Goal: Information Seeking & Learning: Learn about a topic

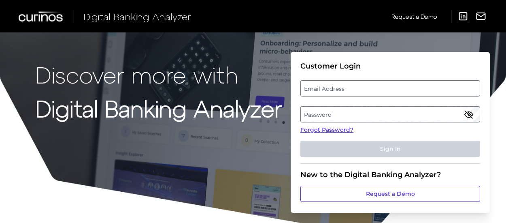
click at [348, 88] on label "Email Address" at bounding box center [390, 88] width 179 height 15
click at [348, 88] on input "email" at bounding box center [390, 88] width 180 height 16
click at [348, 88] on input "Email Address" at bounding box center [390, 88] width 180 height 16
type input "avery_m"
click at [325, 133] on link "Forgot Password?" at bounding box center [390, 130] width 180 height 9
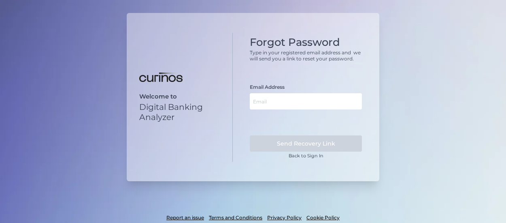
click at [349, 109] on form "Email Address Send Recovery Link" at bounding box center [306, 118] width 112 height 68
click at [349, 105] on input "text" at bounding box center [306, 101] width 112 height 16
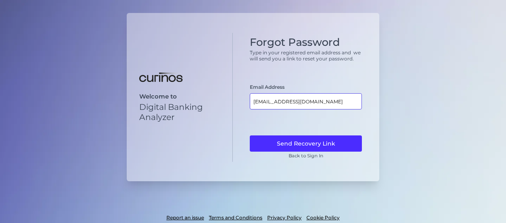
type input "[EMAIL_ADDRESS][DOMAIN_NAME]"
click at [250, 135] on button "Send Recovery Link" at bounding box center [306, 143] width 112 height 16
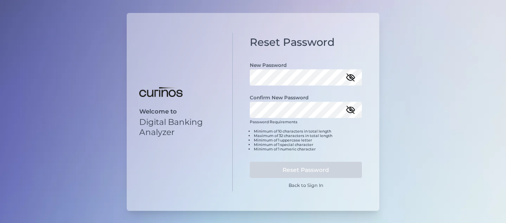
click at [306, 69] on div "New Password" at bounding box center [306, 69] width 112 height 32
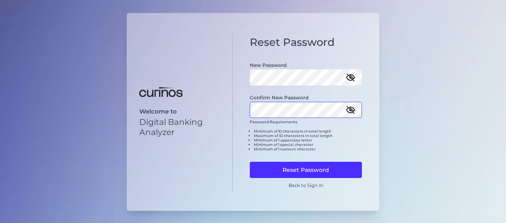
click at [250, 162] on button "Reset Password" at bounding box center [306, 170] width 112 height 16
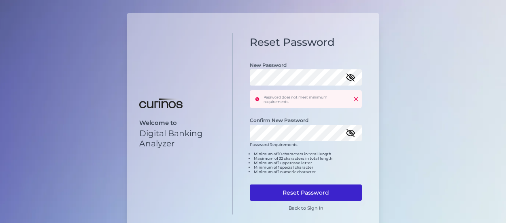
click at [298, 185] on button "Reset Password" at bounding box center [306, 192] width 112 height 16
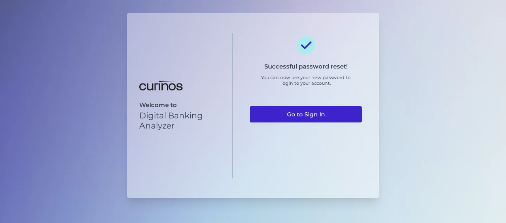
click at [324, 112] on link "Go to Sign In" at bounding box center [306, 114] width 112 height 16
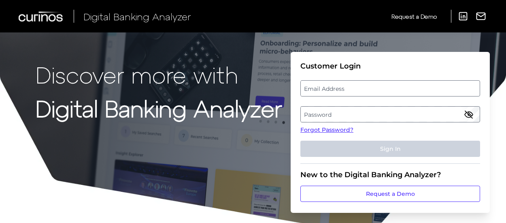
click at [344, 99] on fieldset "Customer Login Email Address Password Forgot Password? Sign In" at bounding box center [390, 113] width 180 height 102
click at [361, 89] on label "Email Address" at bounding box center [390, 88] width 179 height 15
click at [361, 89] on input "email" at bounding box center [390, 88] width 180 height 16
click at [358, 110] on label "Password" at bounding box center [390, 114] width 179 height 15
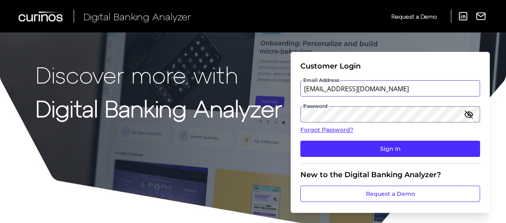
type input "[EMAIL_ADDRESS][DOMAIN_NAME]"
click at [300, 140] on button "Sign In" at bounding box center [390, 148] width 180 height 16
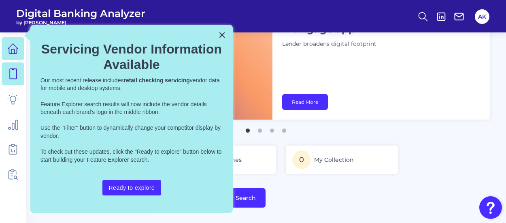
scroll to position [40, 0]
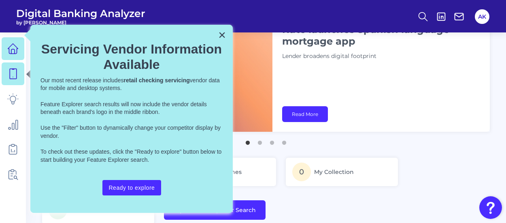
click at [19, 75] on link at bounding box center [13, 73] width 23 height 23
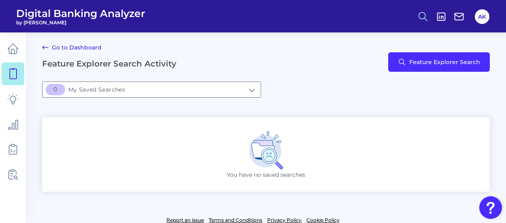
click at [423, 15] on icon at bounding box center [422, 16] width 11 height 11
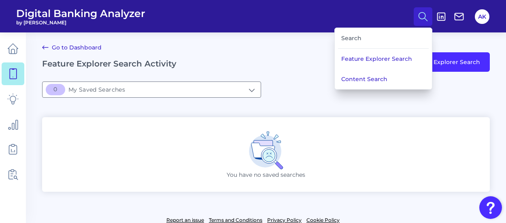
click at [385, 40] on div "Search" at bounding box center [383, 38] width 91 height 21
click at [22, 52] on div at bounding box center [26, 49] width 8 height 8
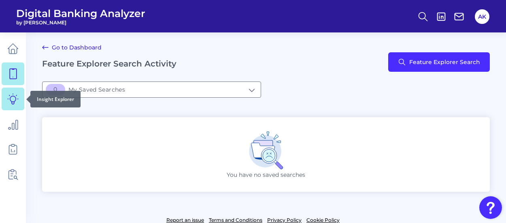
click at [21, 100] on link at bounding box center [13, 98] width 23 height 23
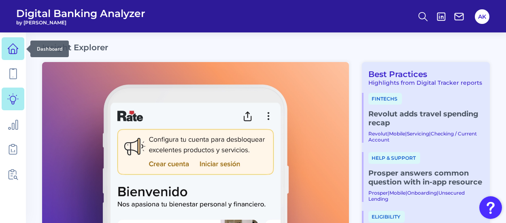
click at [19, 52] on link at bounding box center [13, 48] width 23 height 23
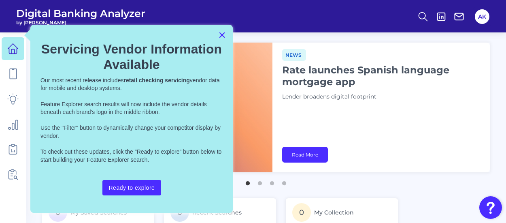
click at [225, 34] on button "×" at bounding box center [222, 34] width 8 height 13
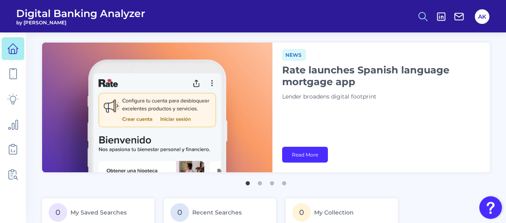
click at [425, 16] on circle at bounding box center [422, 15] width 6 height 6
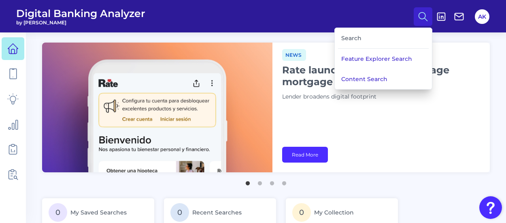
click at [390, 36] on div "Search" at bounding box center [383, 38] width 91 height 21
click at [346, 38] on div "Search" at bounding box center [383, 38] width 91 height 21
click at [352, 36] on div "Search" at bounding box center [383, 38] width 91 height 21
copy div "Search"
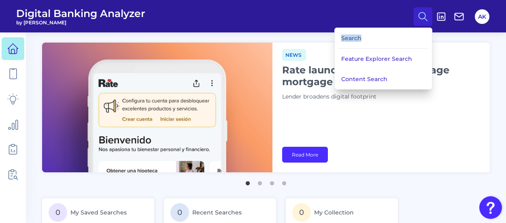
click at [407, 36] on div "Search" at bounding box center [383, 38] width 91 height 21
click at [377, 60] on button "Feature Explorer Search" at bounding box center [383, 59] width 97 height 20
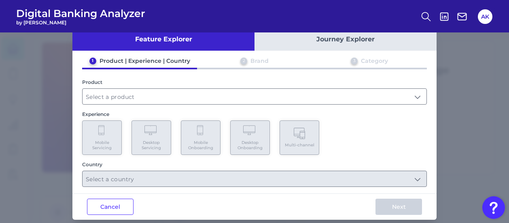
scroll to position [25, 0]
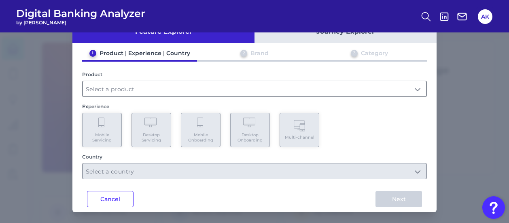
click at [138, 93] on input "text" at bounding box center [255, 88] width 344 height 15
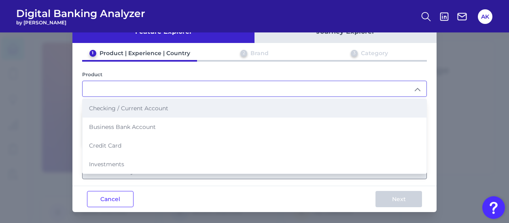
click at [141, 110] on span "Checking / Current Account" at bounding box center [128, 107] width 79 height 7
type input "Checking / Current Account"
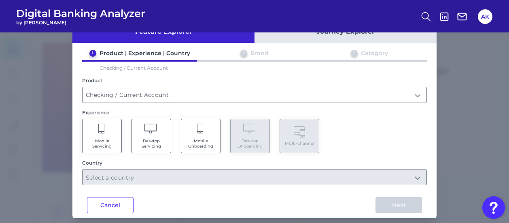
click at [110, 131] on Servicing "Mobile Servicing" at bounding box center [102, 136] width 40 height 34
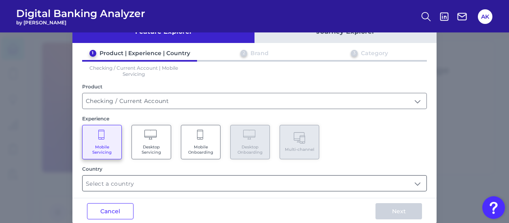
click at [182, 181] on input "text" at bounding box center [255, 182] width 344 height 15
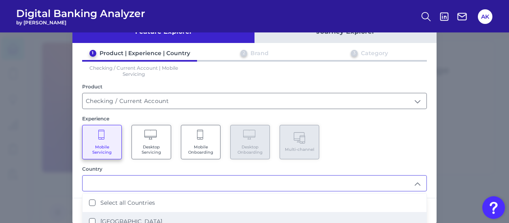
click at [169, 219] on li "[GEOGRAPHIC_DATA]" at bounding box center [255, 221] width 344 height 19
type input "Select all Countries"
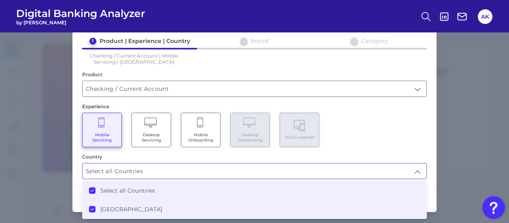
drag, startPoint x: 383, startPoint y: 132, endPoint x: 397, endPoint y: 168, distance: 38.8
click at [383, 133] on div "Mobile Servicing Desktop Servicing Mobile Onboarding Desktop Onboarding Multi-c…" at bounding box center [254, 130] width 345 height 34
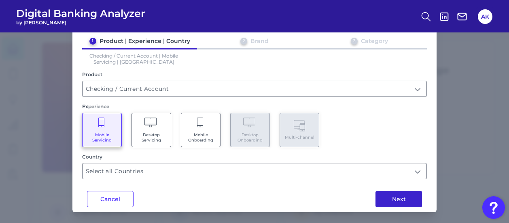
click at [405, 203] on button "Next" at bounding box center [399, 199] width 47 height 16
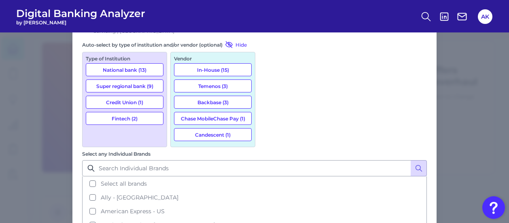
scroll to position [70, 0]
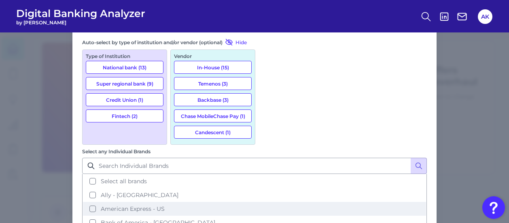
click at [270, 202] on button "American Express - US" at bounding box center [254, 209] width 343 height 14
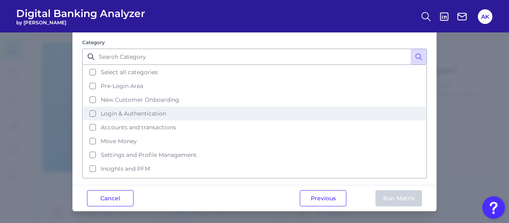
click at [289, 117] on button "Login & Authentication" at bounding box center [254, 113] width 343 height 14
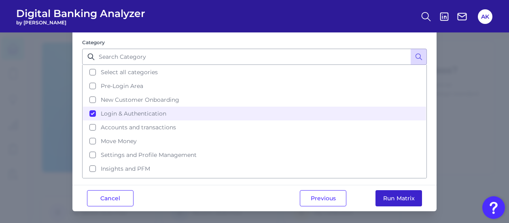
click at [397, 196] on button "Run Matrix" at bounding box center [399, 198] width 47 height 16
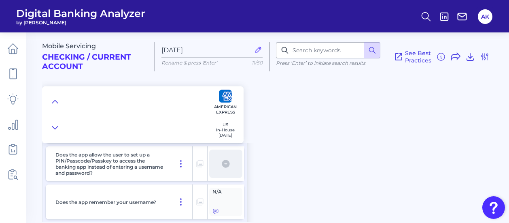
scroll to position [81, 0]
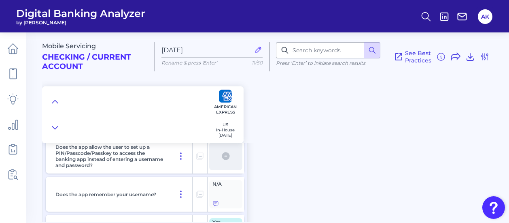
click at [387, 148] on div "Mobile Servicing Checking / Current Account [DATE] Rename & press 'Enter' 11/50…" at bounding box center [275, 123] width 467 height 195
drag, startPoint x: 355, startPoint y: 160, endPoint x: 235, endPoint y: 159, distance: 120.3
click at [355, 160] on div "Mobile Servicing Checking / Current Account [DATE] Rename & press 'Enter' 11/50…" at bounding box center [275, 123] width 467 height 195
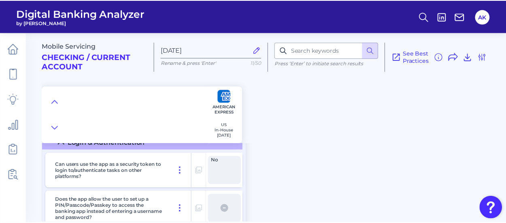
scroll to position [0, 0]
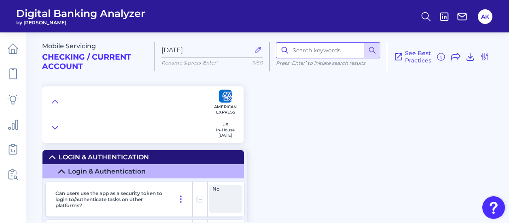
click at [334, 47] on input at bounding box center [328, 50] width 104 height 16
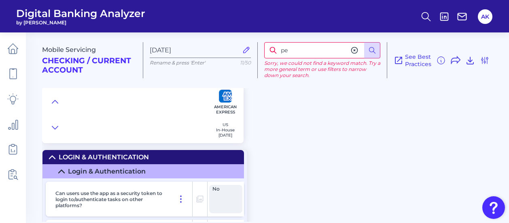
type input "p"
type input "i"
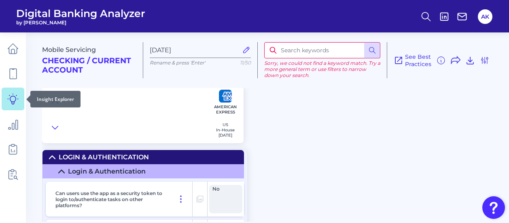
click at [7, 95] on link at bounding box center [13, 98] width 23 height 23
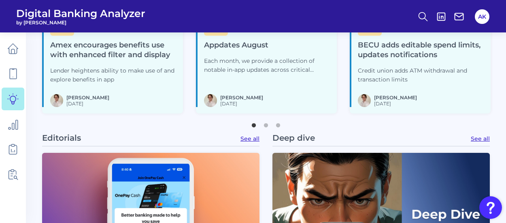
scroll to position [121, 0]
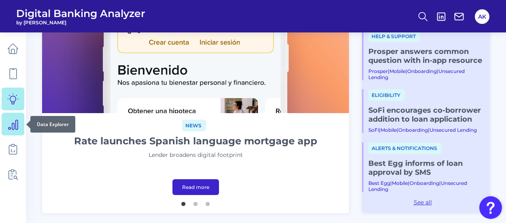
click at [12, 121] on icon at bounding box center [12, 123] width 11 height 11
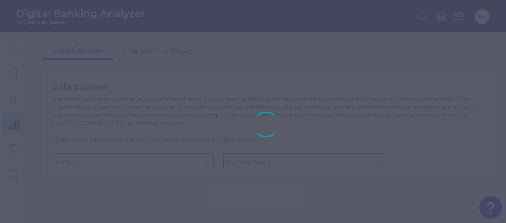
type input "Business Bank Account"
type input "[GEOGRAPHIC_DATA]"
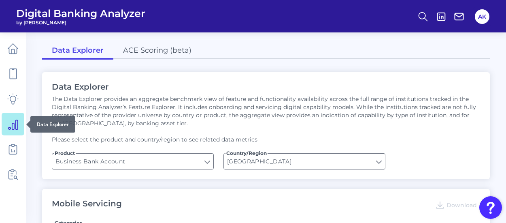
type input "Channel"
type input "Upon opening the app are users immediately prompted to use Touch/Face ID to log…"
type input "Does it offer third-party single sign on?"
type input "Can you apply for the PRODUCT as a new to brand customer on ANY digital channel?"
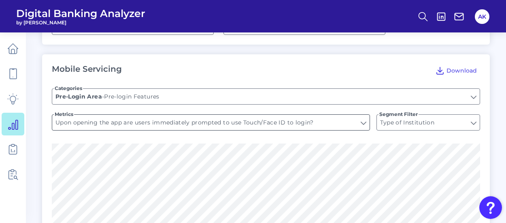
scroll to position [81, 0]
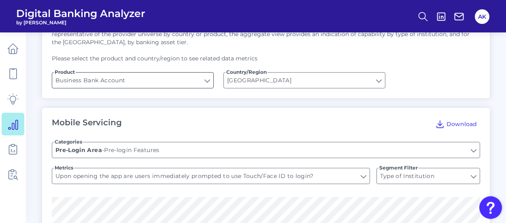
click at [174, 78] on input "Business Bank Account" at bounding box center [132, 79] width 161 height 15
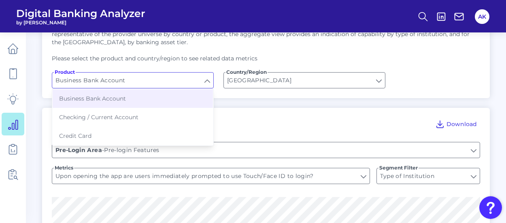
click at [174, 78] on input "Business Bank Account" at bounding box center [132, 79] width 161 height 15
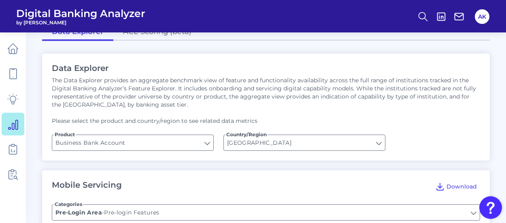
scroll to position [0, 0]
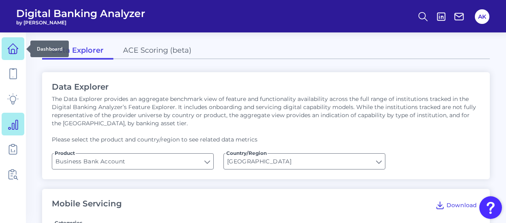
click at [11, 50] on icon at bounding box center [12, 51] width 3 height 4
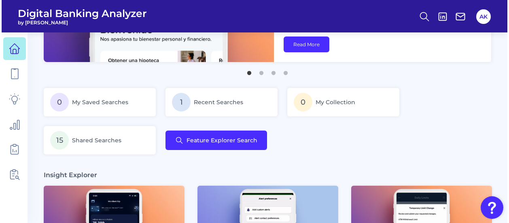
scroll to position [121, 0]
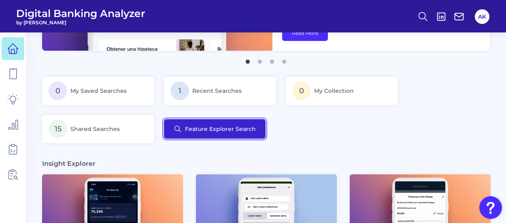
click at [217, 131] on button "Feature Explorer Search" at bounding box center [215, 128] width 102 height 19
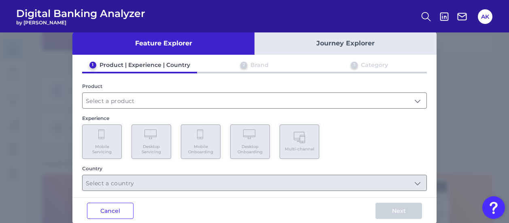
scroll to position [25, 0]
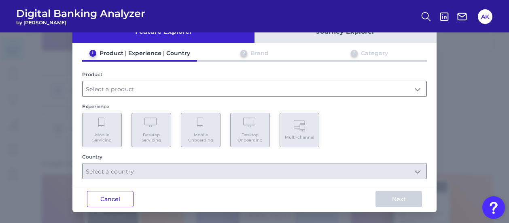
click at [206, 94] on input "text" at bounding box center [255, 88] width 344 height 15
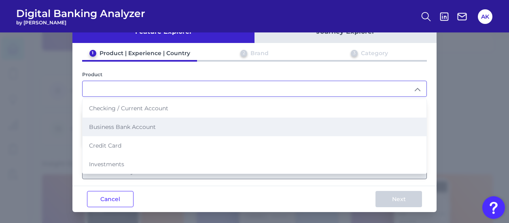
click at [201, 128] on li "Business Bank Account" at bounding box center [255, 126] width 344 height 19
type input "Business Bank Account"
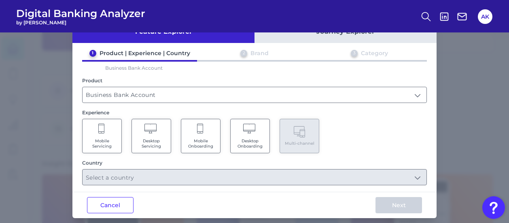
click at [102, 130] on icon at bounding box center [101, 128] width 7 height 11
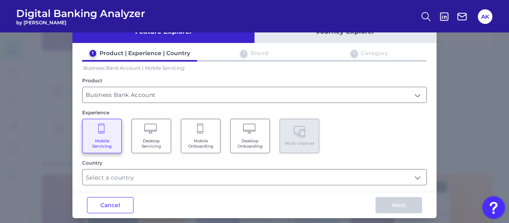
click at [137, 128] on Servicing "Desktop Servicing" at bounding box center [152, 136] width 40 height 34
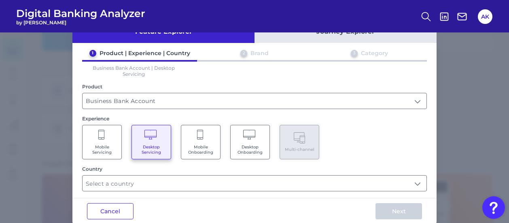
click at [111, 142] on Servicing "Mobile Servicing" at bounding box center [102, 142] width 40 height 34
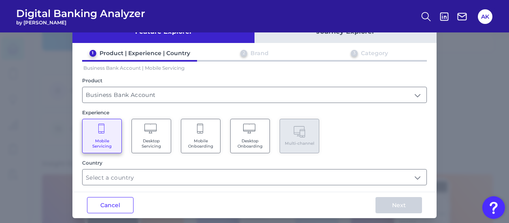
click at [151, 138] on span "Desktop Servicing" at bounding box center [151, 143] width 31 height 11
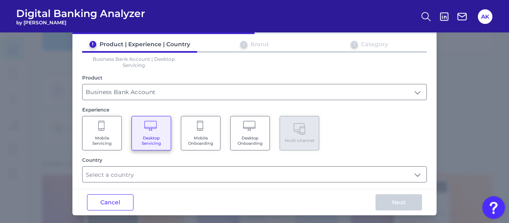
scroll to position [37, 0]
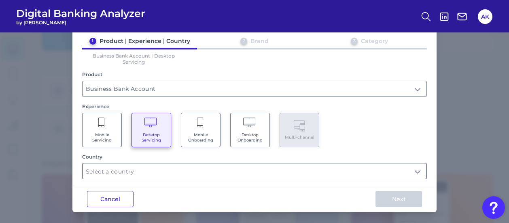
click at [159, 165] on input "text" at bounding box center [255, 170] width 344 height 15
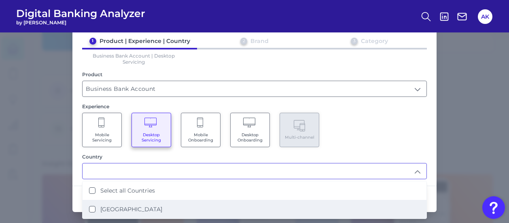
click at [117, 205] on label "[GEOGRAPHIC_DATA]" at bounding box center [131, 208] width 62 height 7
type input "Select all Countries"
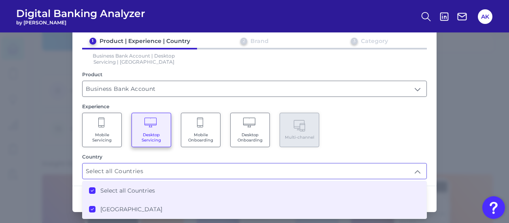
scroll to position [121, 0]
click at [363, 124] on div "Mobile Servicing Desktop Servicing Mobile Onboarding Desktop Onboarding Multi-c…" at bounding box center [254, 130] width 345 height 34
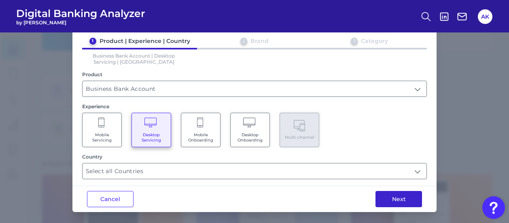
click at [388, 198] on button "Next" at bounding box center [399, 199] width 47 height 16
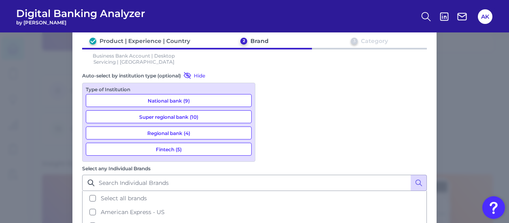
drag, startPoint x: 268, startPoint y: 104, endPoint x: 272, endPoint y: 106, distance: 4.7
click at [268, 191] on button "Select all brands" at bounding box center [254, 198] width 343 height 14
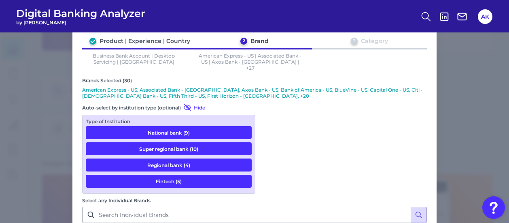
scroll to position [78, 0]
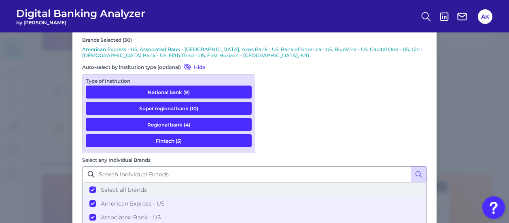
click at [269, 183] on button "Select all brands" at bounding box center [254, 190] width 343 height 14
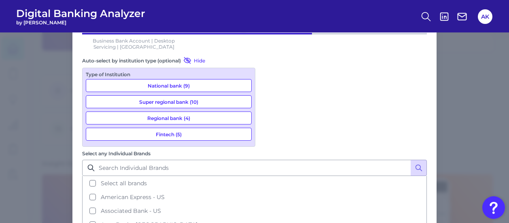
click at [211, 89] on button "National bank (9)" at bounding box center [169, 85] width 166 height 13
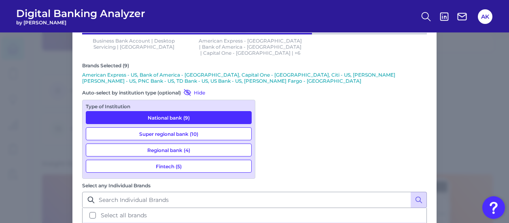
click at [210, 127] on button "Super regional bank (10)" at bounding box center [169, 133] width 166 height 13
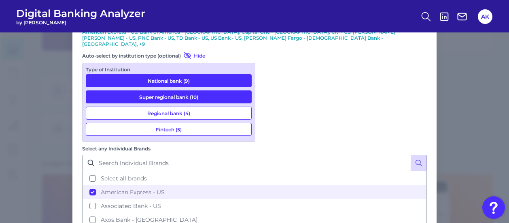
scroll to position [96, 0]
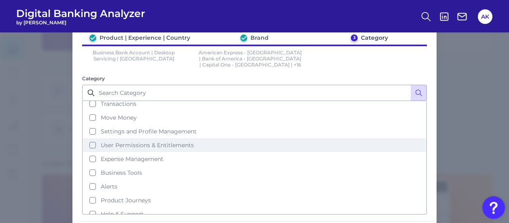
scroll to position [46, 0]
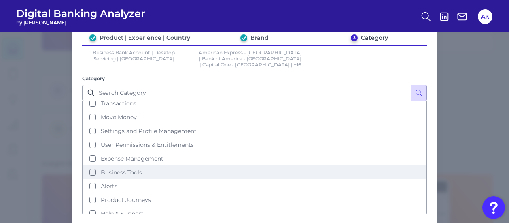
click at [170, 165] on button "Business Tools" at bounding box center [254, 172] width 343 height 14
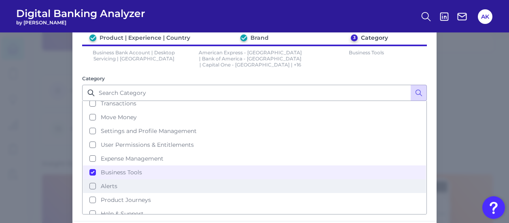
click at [165, 179] on button "Alerts" at bounding box center [254, 186] width 343 height 14
click at [172, 179] on button "Alerts" at bounding box center [254, 186] width 343 height 14
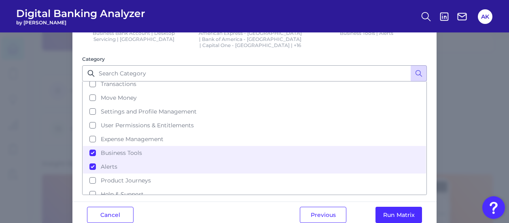
scroll to position [70, 0]
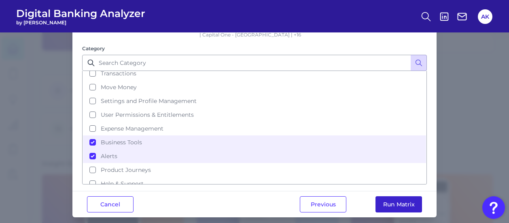
click at [399, 196] on button "Run Matrix" at bounding box center [399, 204] width 47 height 16
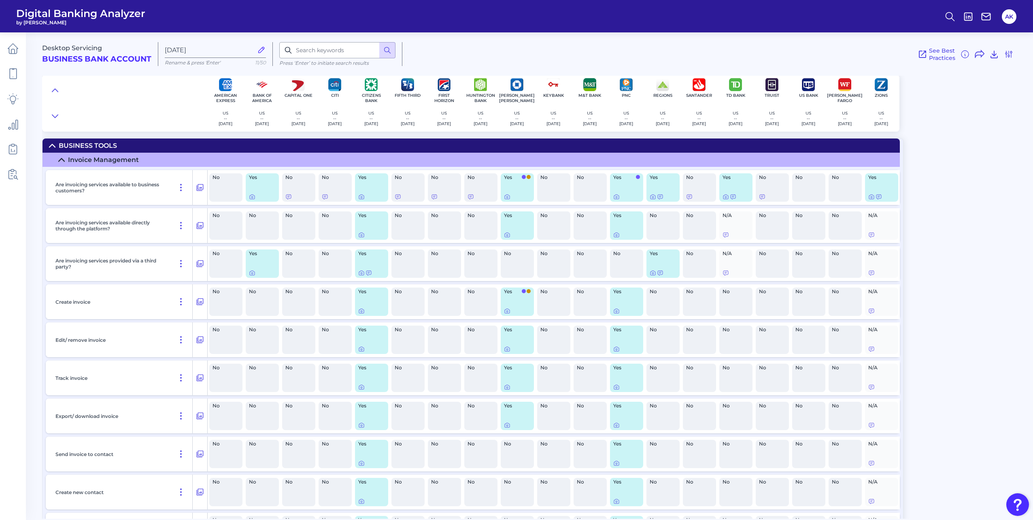
click at [63, 158] on icon at bounding box center [61, 160] width 6 height 6
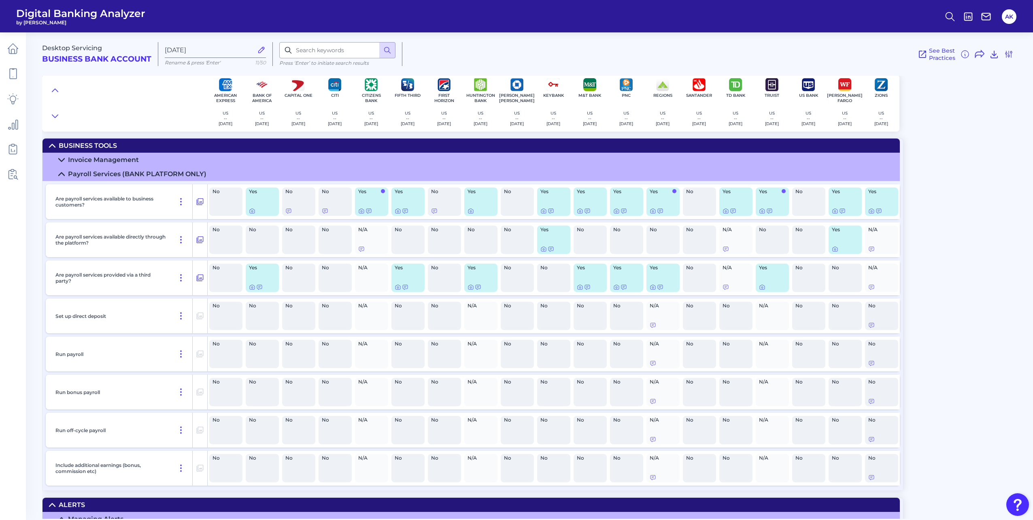
click at [509, 222] on div "Desktop Servicing Business Bank Account [DATE][FINANCIAL_ID] Rename & press 'En…" at bounding box center [537, 272] width 991 height 492
click at [62, 171] on icon at bounding box center [61, 174] width 6 height 6
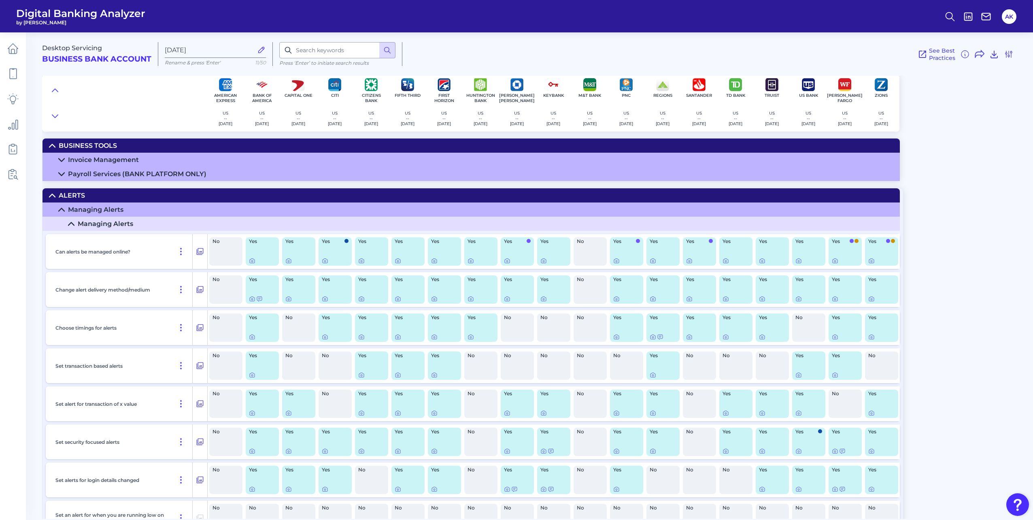
click at [53, 194] on icon at bounding box center [52, 195] width 6 height 6
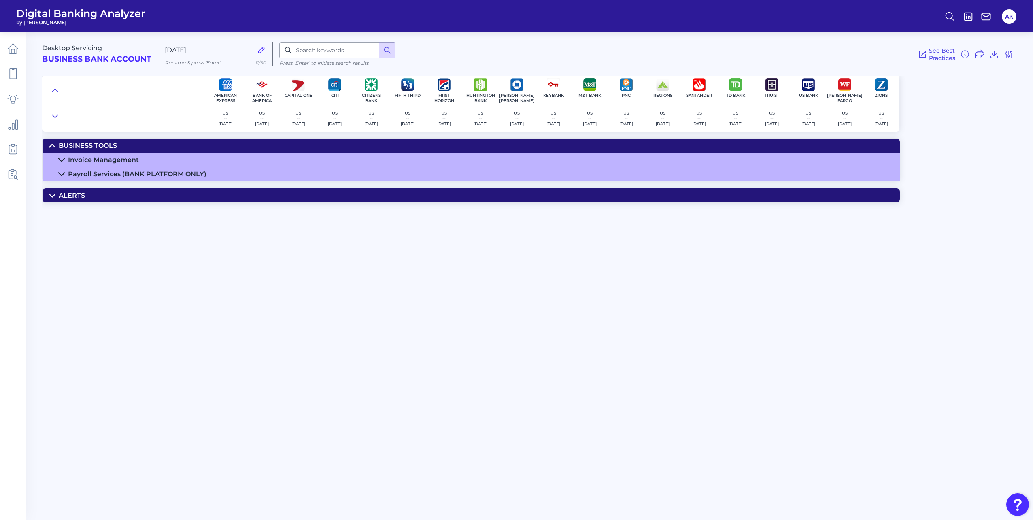
click at [53, 194] on icon at bounding box center [52, 195] width 6 height 6
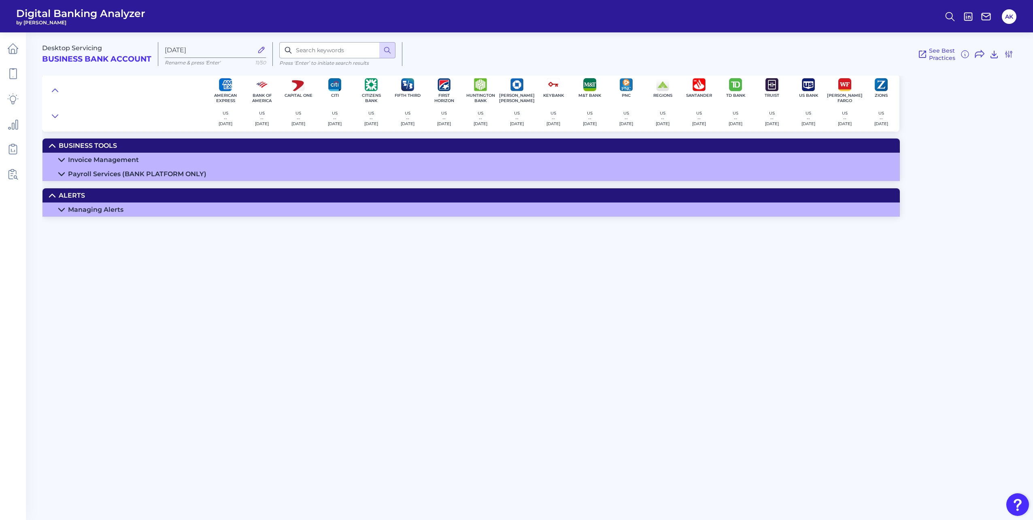
click at [64, 209] on icon at bounding box center [62, 209] width 6 height 3
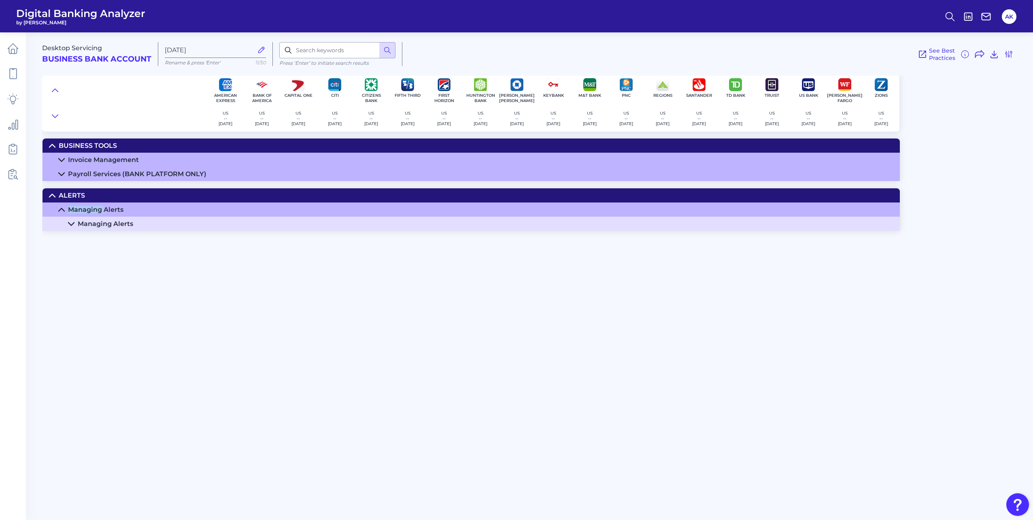
click at [64, 209] on icon at bounding box center [61, 209] width 6 height 6
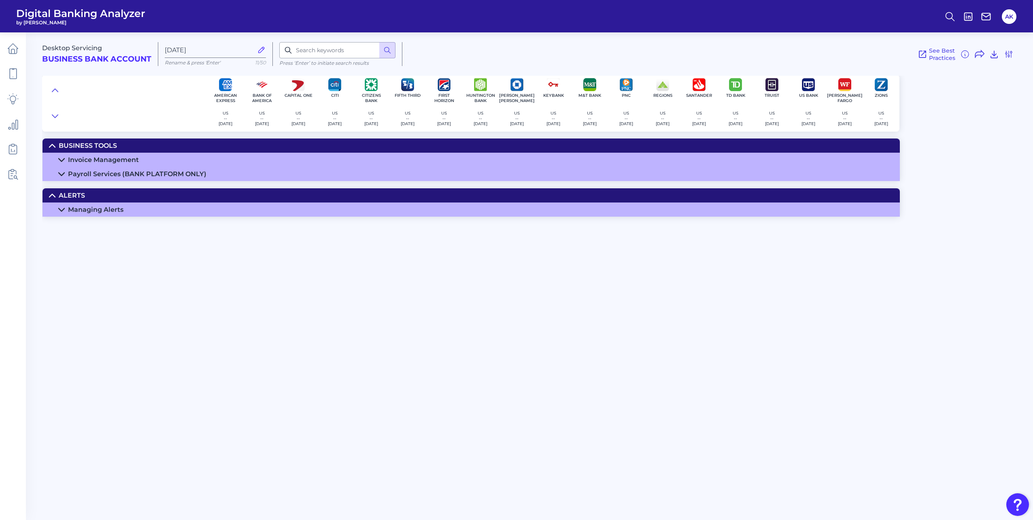
drag, startPoint x: 64, startPoint y: 209, endPoint x: 49, endPoint y: 196, distance: 19.5
click at [49, 196] on summary "Alerts" at bounding box center [472, 195] width 858 height 14
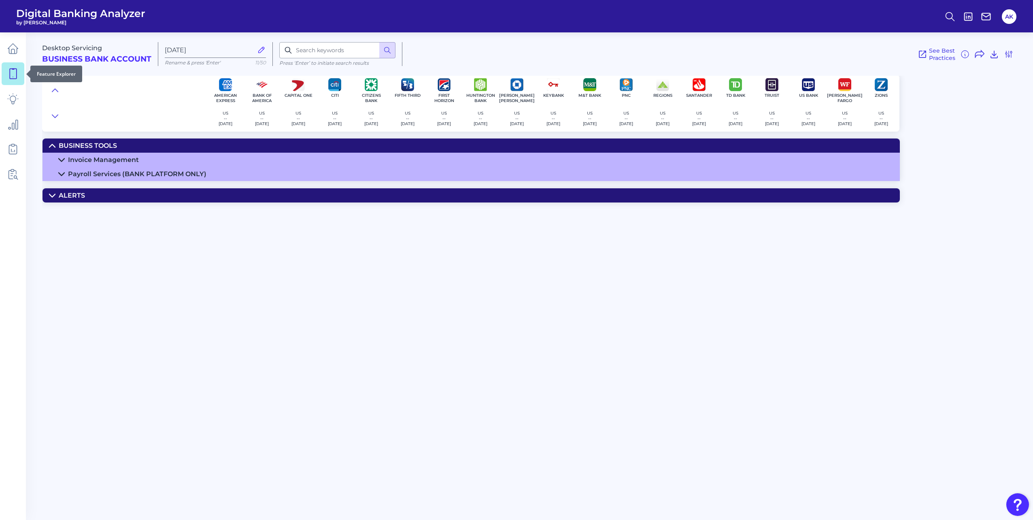
click at [14, 73] on icon at bounding box center [12, 73] width 11 height 11
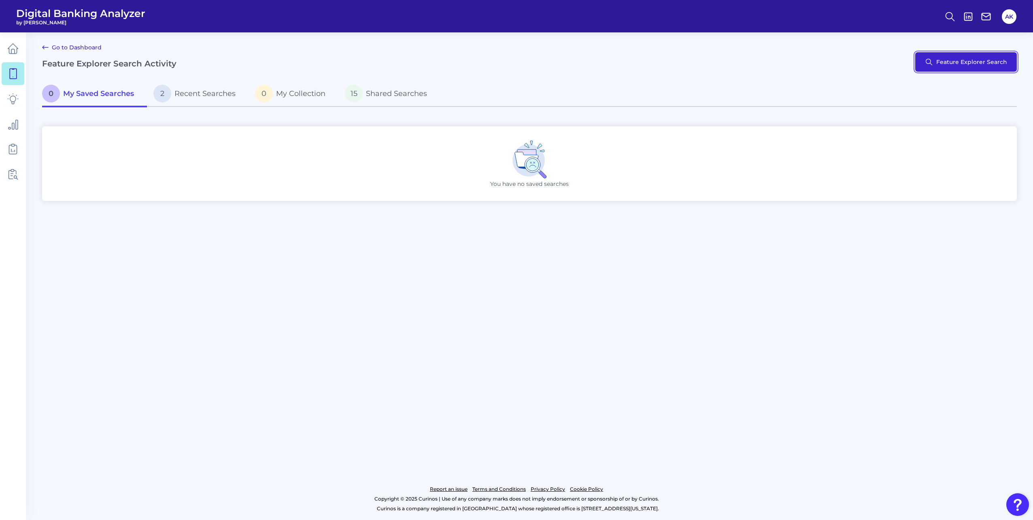
click at [509, 56] on button "Feature Explorer Search" at bounding box center [966, 61] width 102 height 19
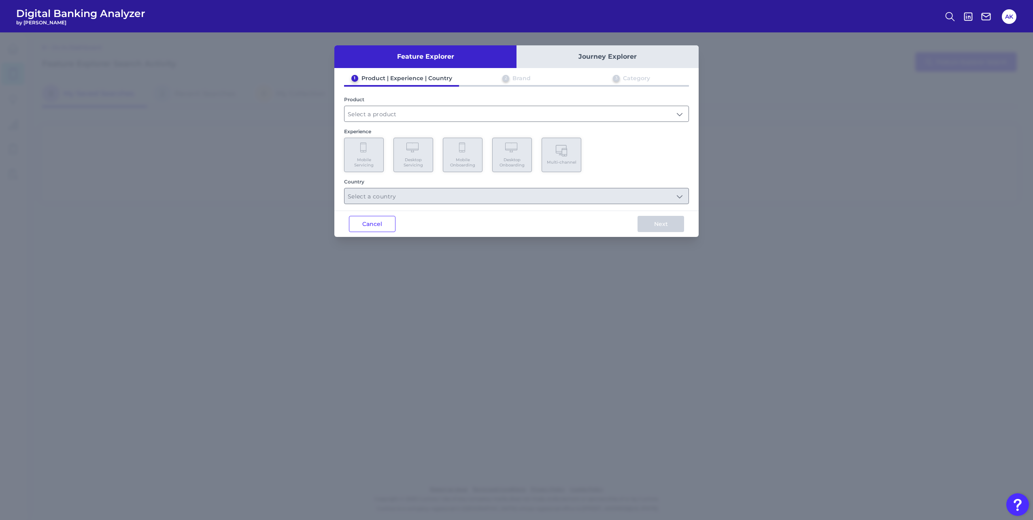
click at [509, 123] on div "Feature Explorer Journey Explorer 1 Product | Experience | Country 2 Brand 3 Ca…" at bounding box center [516, 275] width 1033 height 487
click at [392, 222] on button "Cancel" at bounding box center [372, 224] width 47 height 16
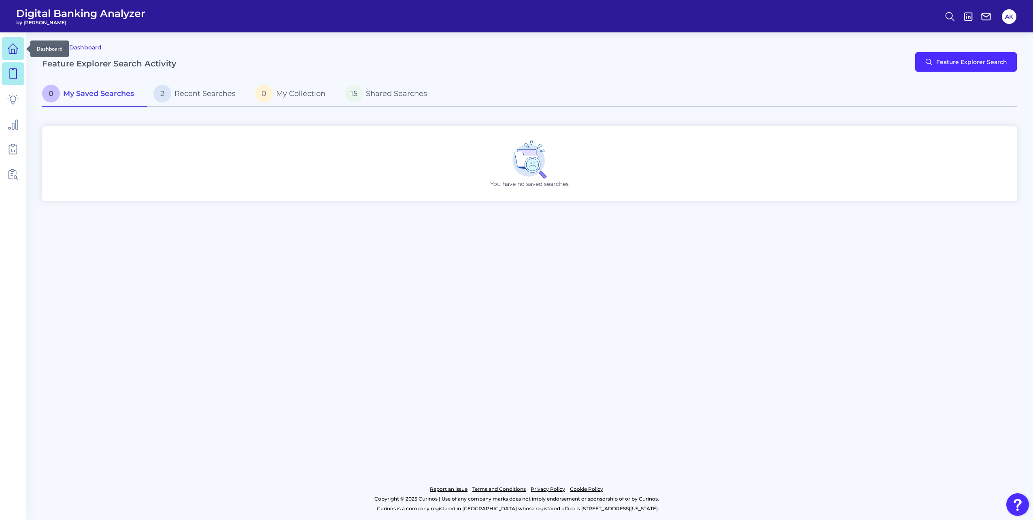
click at [11, 49] on icon at bounding box center [12, 51] width 3 height 4
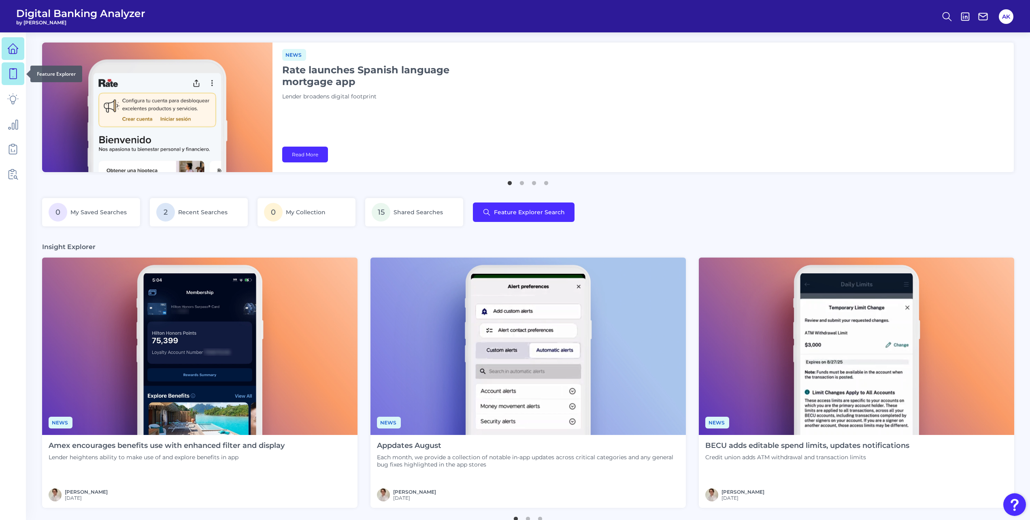
click at [17, 69] on icon at bounding box center [12, 73] width 11 height 11
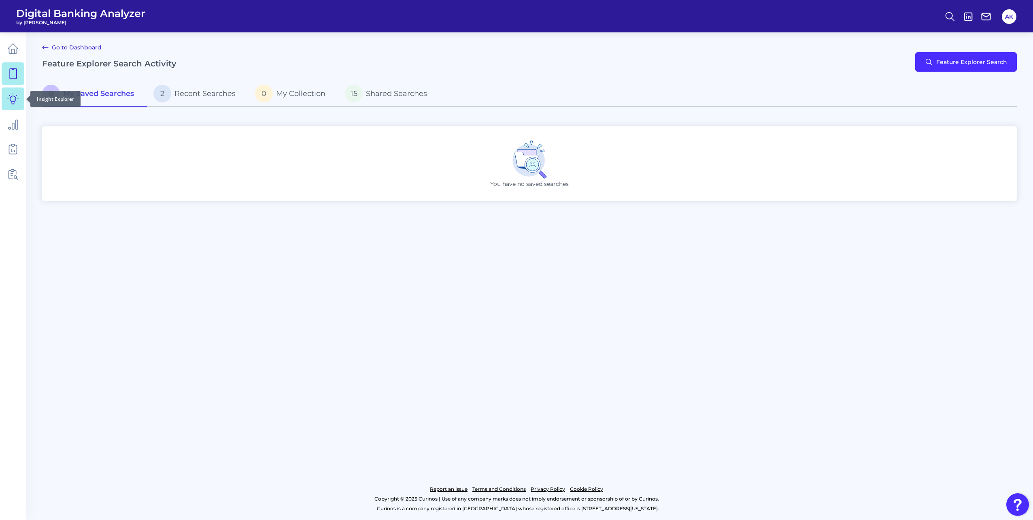
click at [14, 96] on icon at bounding box center [12, 98] width 11 height 11
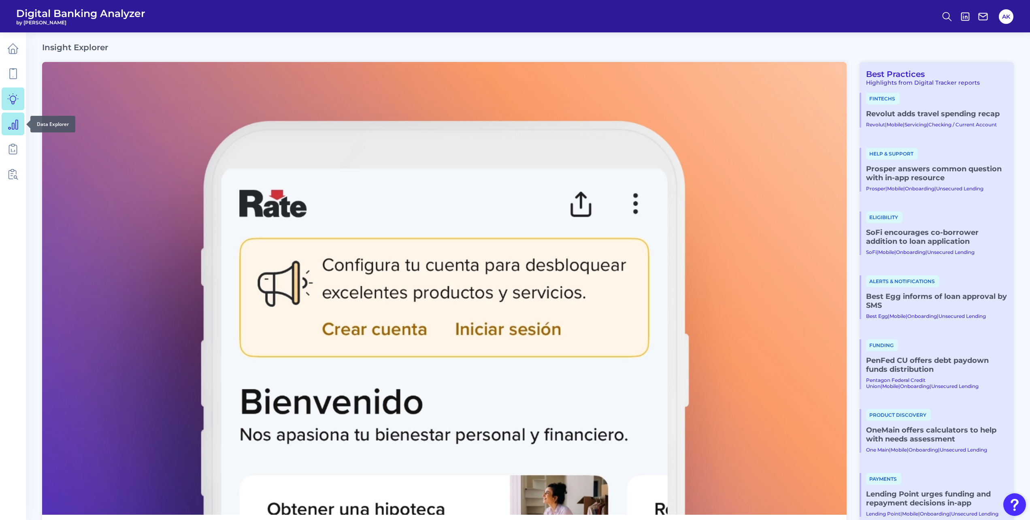
click at [16, 121] on icon at bounding box center [12, 123] width 11 height 11
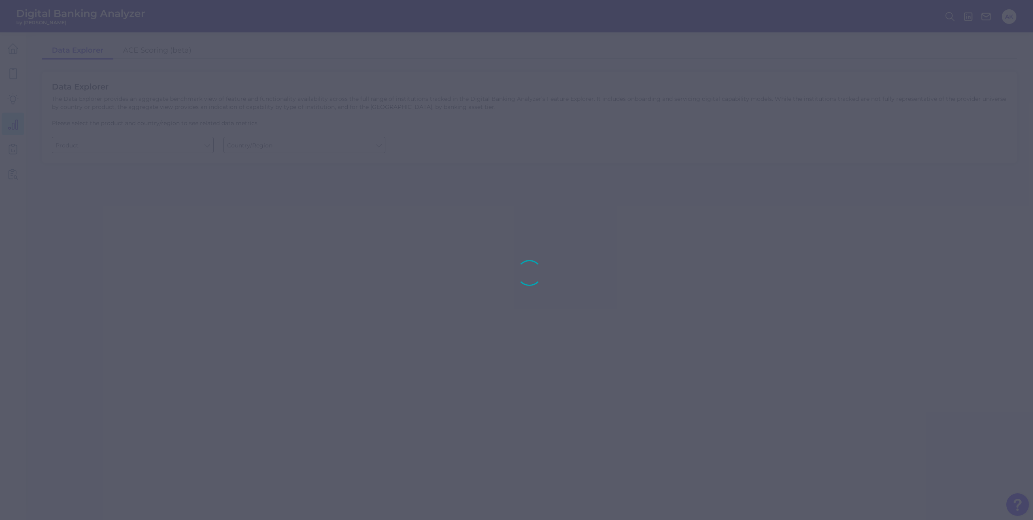
type input "Business Bank Account"
type input "[GEOGRAPHIC_DATA]"
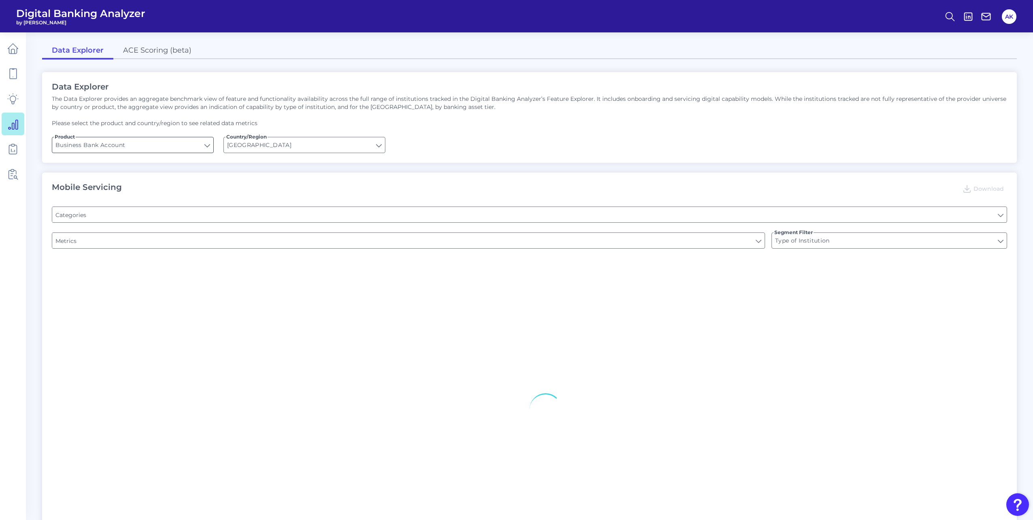
type input "Pre-login Features"
type input "Login"
type input "Channel"
type input "Upon opening the app are users immediately prompted to use Touch/Face ID to log…"
type input "Does it offer third-party single sign on?"
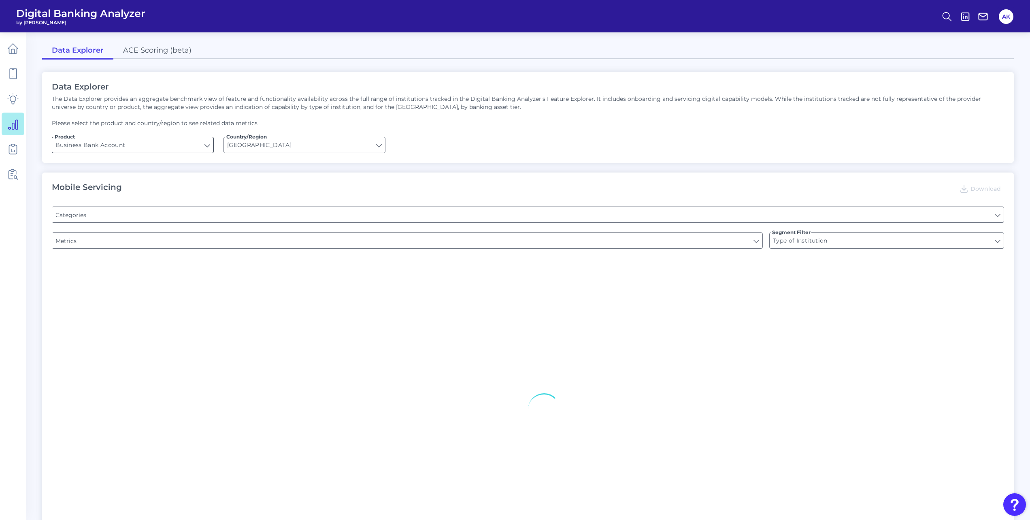
type input "Can you apply for the PRODUCT as a new to brand customer on ANY digital channel?"
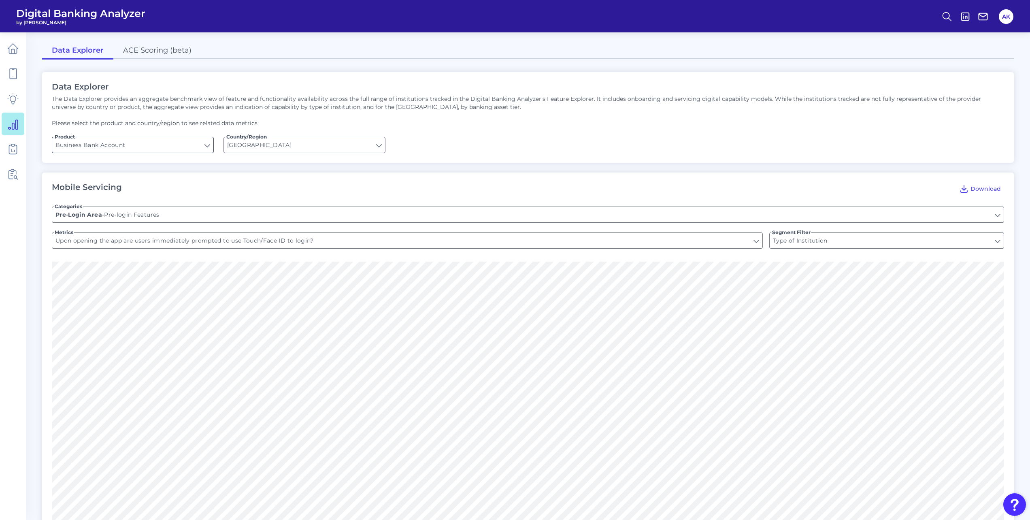
click at [120, 148] on input "Business Bank Account" at bounding box center [132, 144] width 161 height 15
click at [407, 111] on div "The Data Explorer provides an aggregate benchmark view of feature and functiona…" at bounding box center [528, 111] width 952 height 32
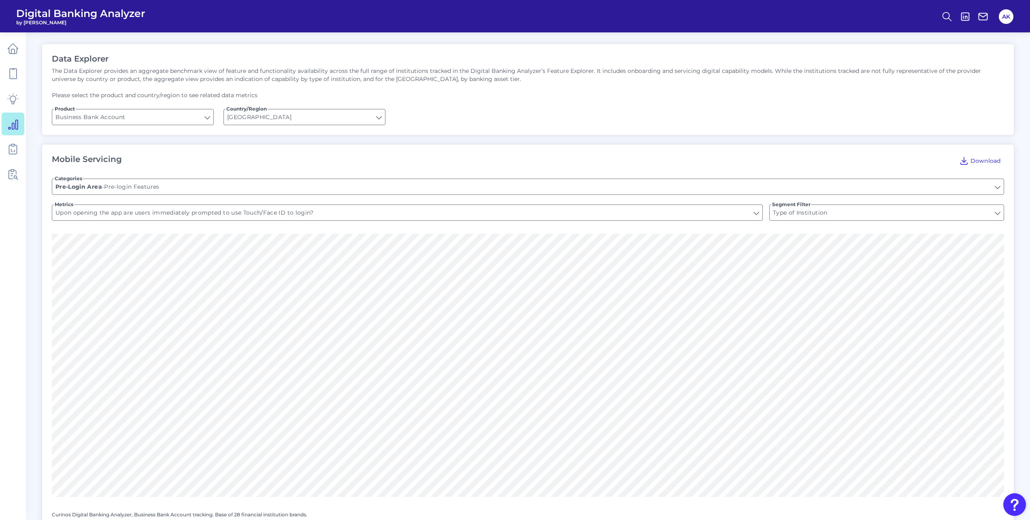
scroll to position [40, 0]
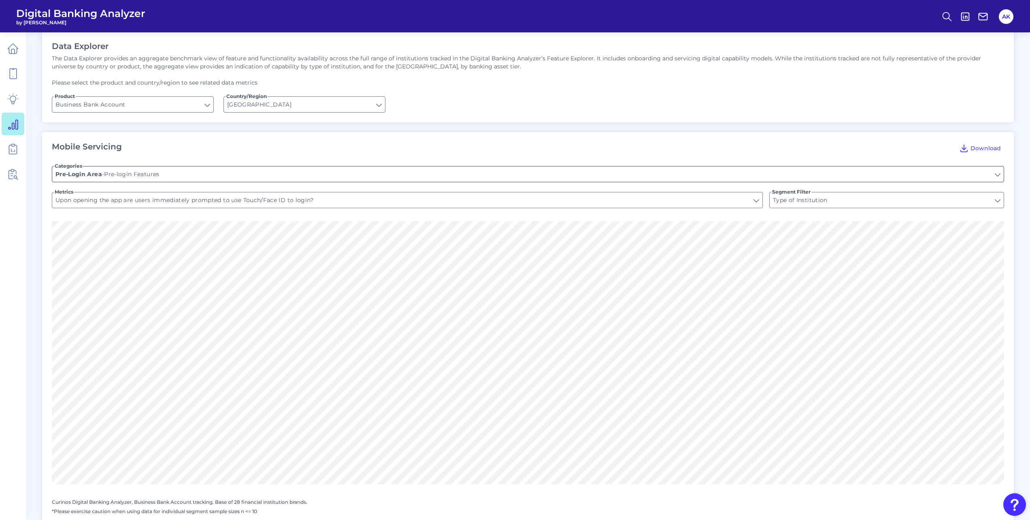
click at [277, 171] on input "Pre-login Features" at bounding box center [527, 173] width 951 height 15
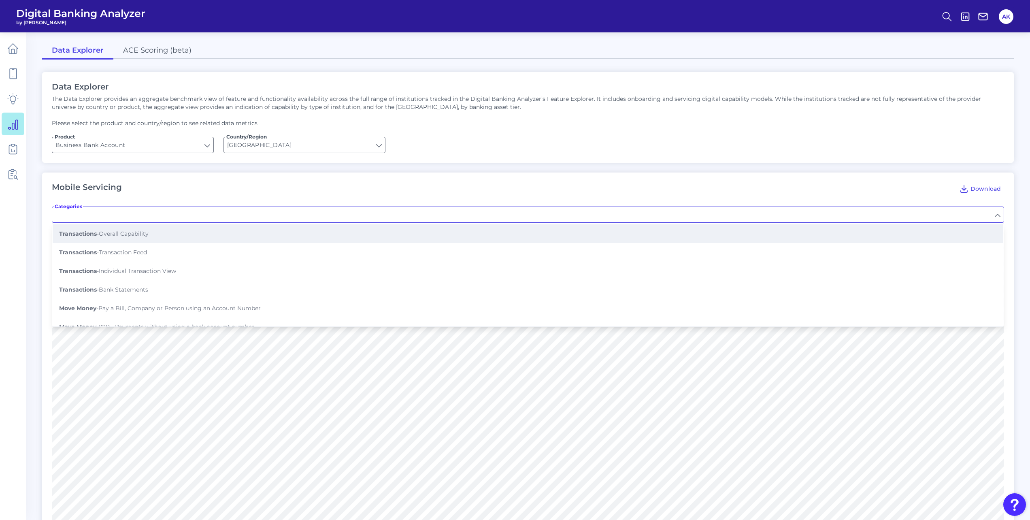
scroll to position [98, 0]
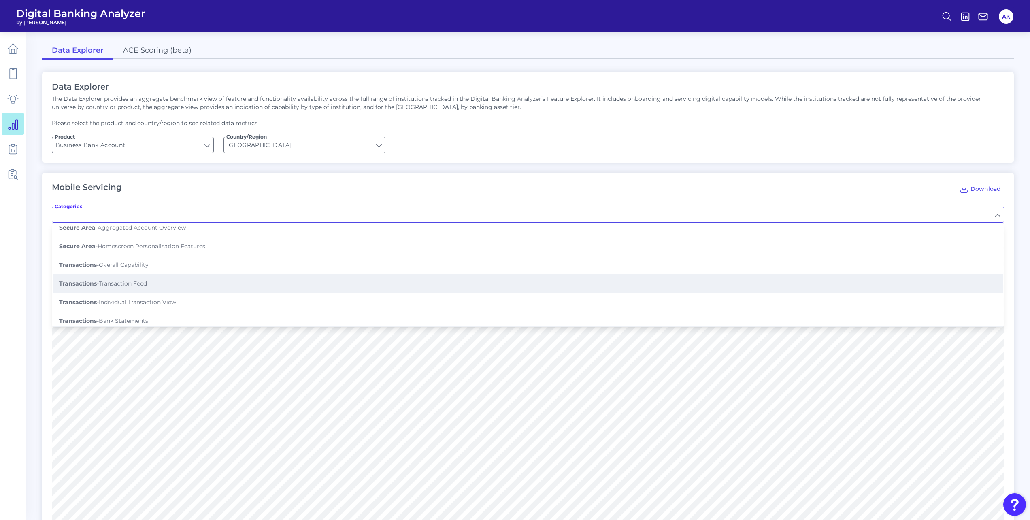
click at [264, 222] on button "Transactions - Transaction Feed" at bounding box center [528, 283] width 951 height 19
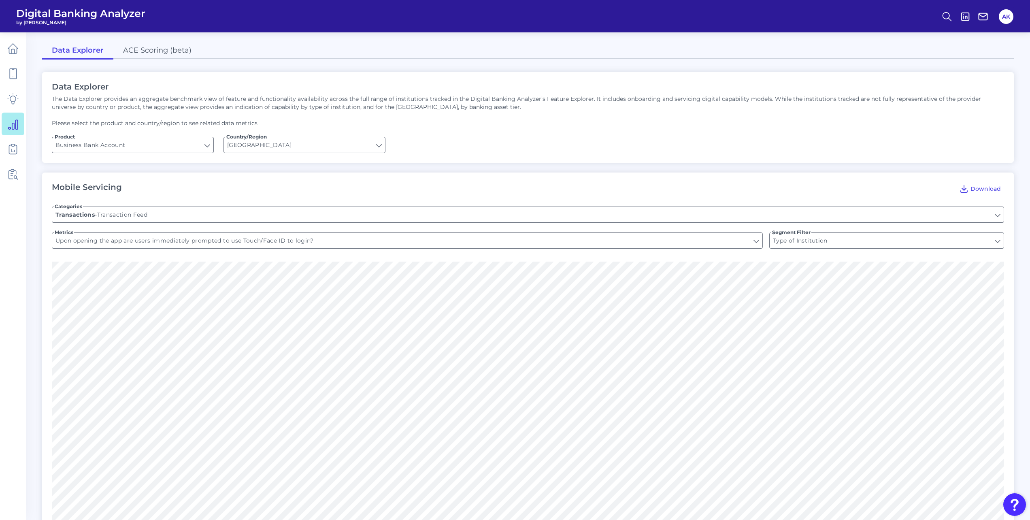
type input "Transaction Feed"
type input "Displays icons for categories"
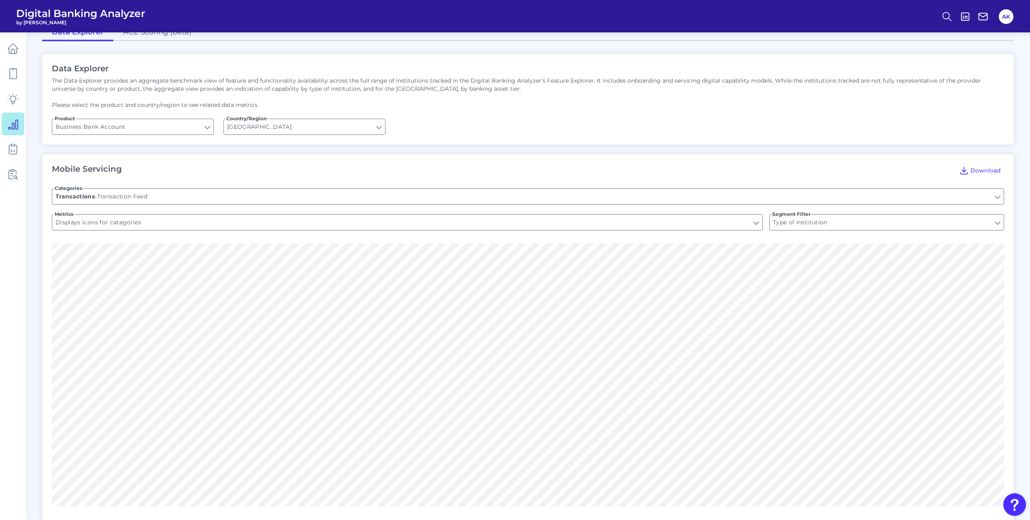
scroll to position [0, 0]
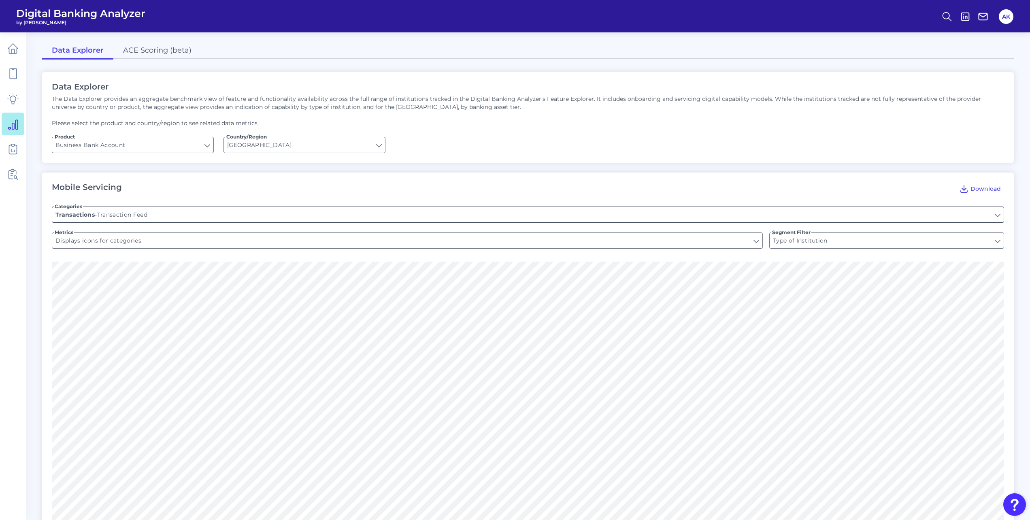
click at [304, 215] on input "Transaction Feed" at bounding box center [527, 214] width 951 height 15
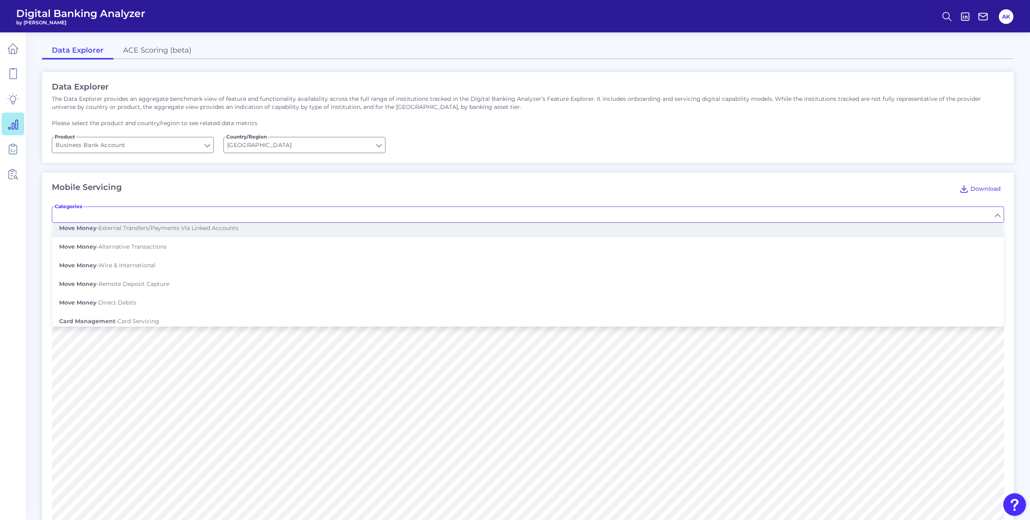
scroll to position [283, 0]
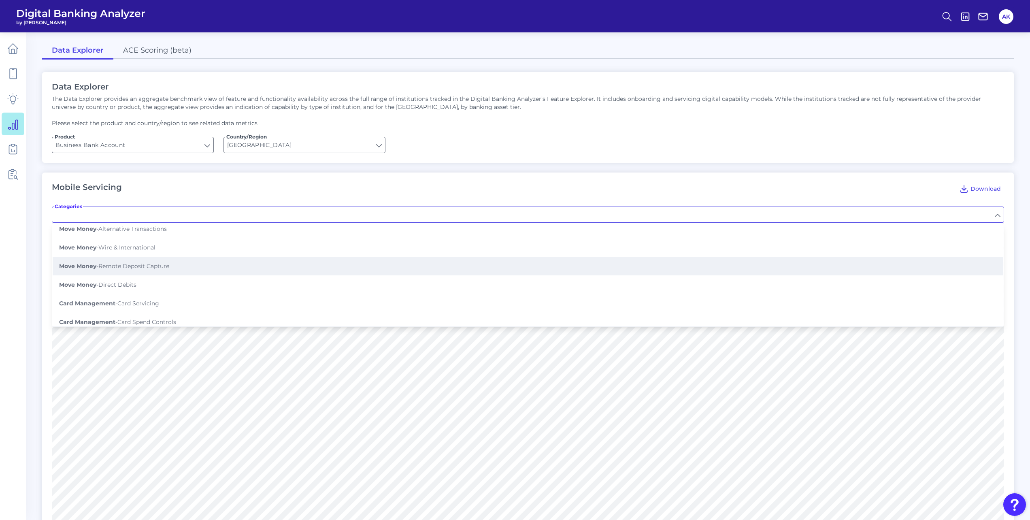
click at [298, 222] on button "Move Money - Remote Deposit Capture" at bounding box center [528, 266] width 951 height 19
type input "Remote Deposit Capture"
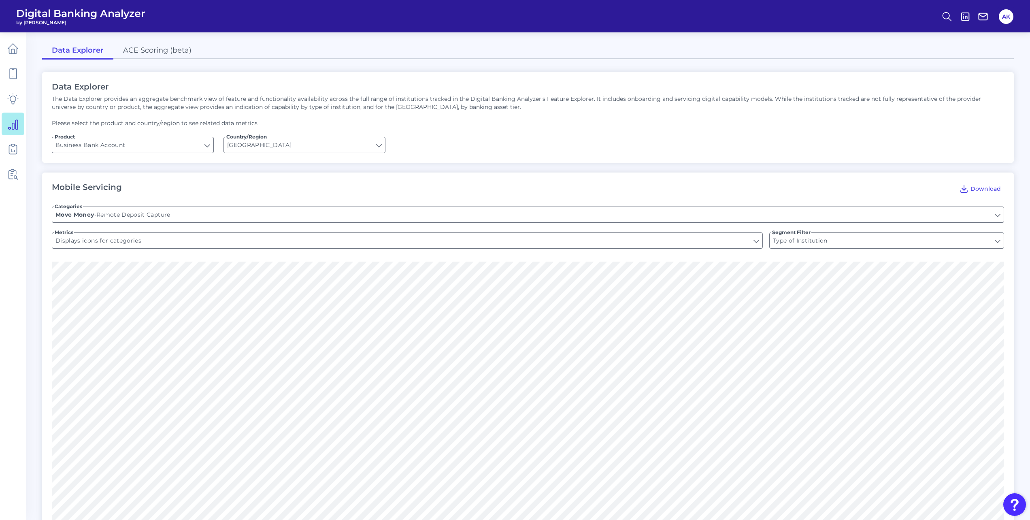
type input "Can you deposit your cheque?"
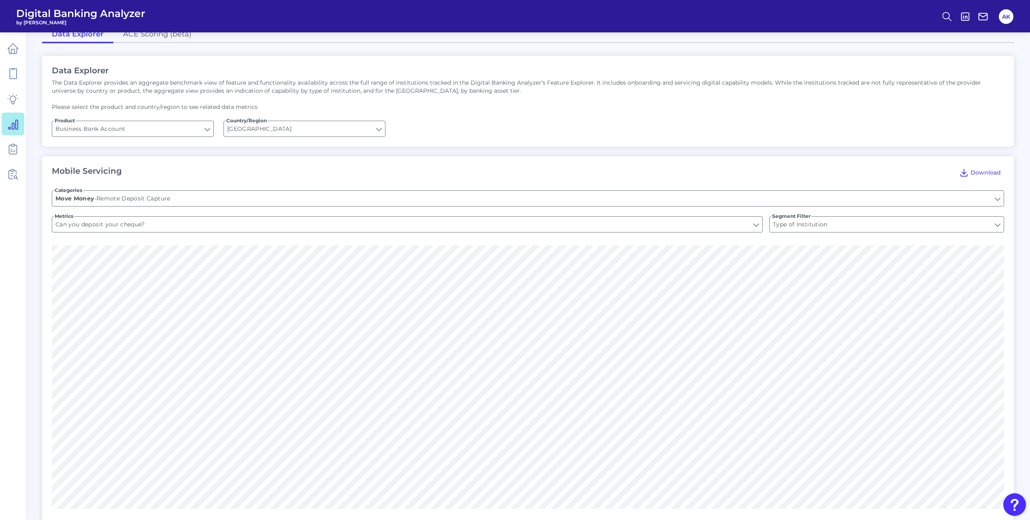
scroll to position [0, 0]
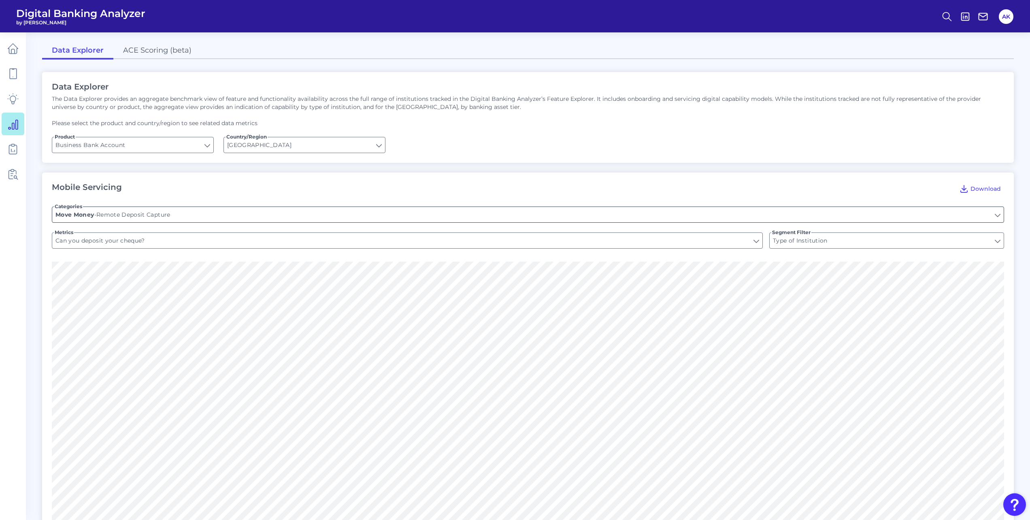
click at [281, 217] on input "Remote Deposit Capture" at bounding box center [527, 214] width 951 height 15
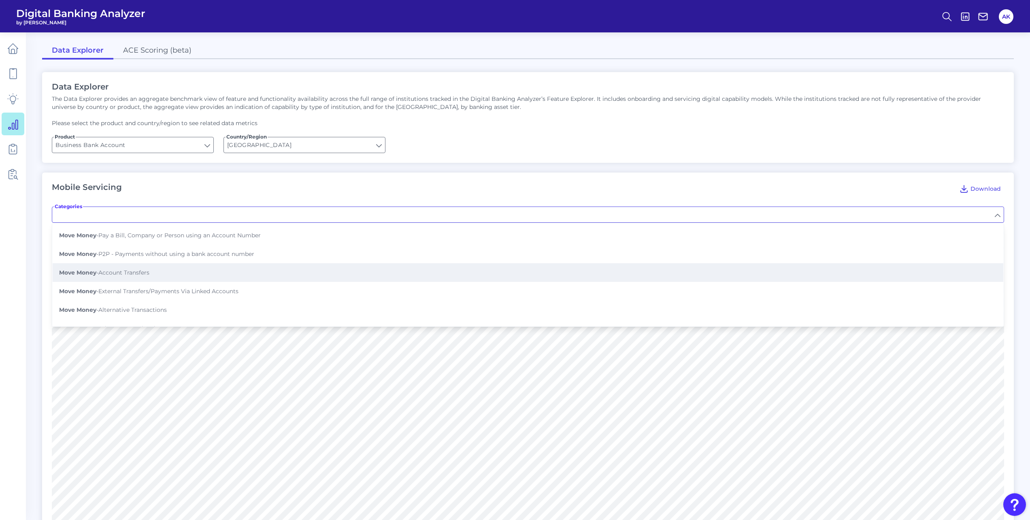
scroll to position [283, 0]
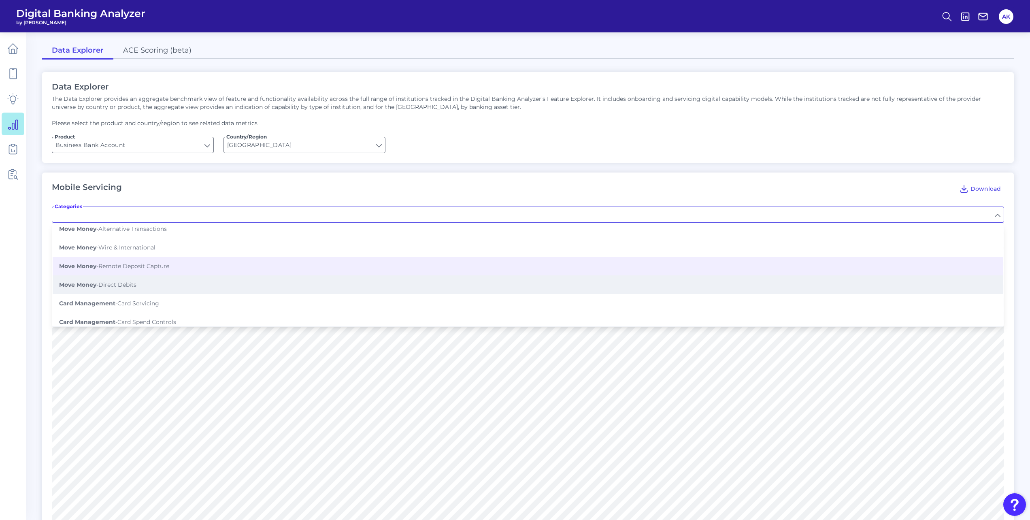
click at [277, 222] on button "Move Money - Direct Debits" at bounding box center [528, 284] width 951 height 19
type input "Direct Debits"
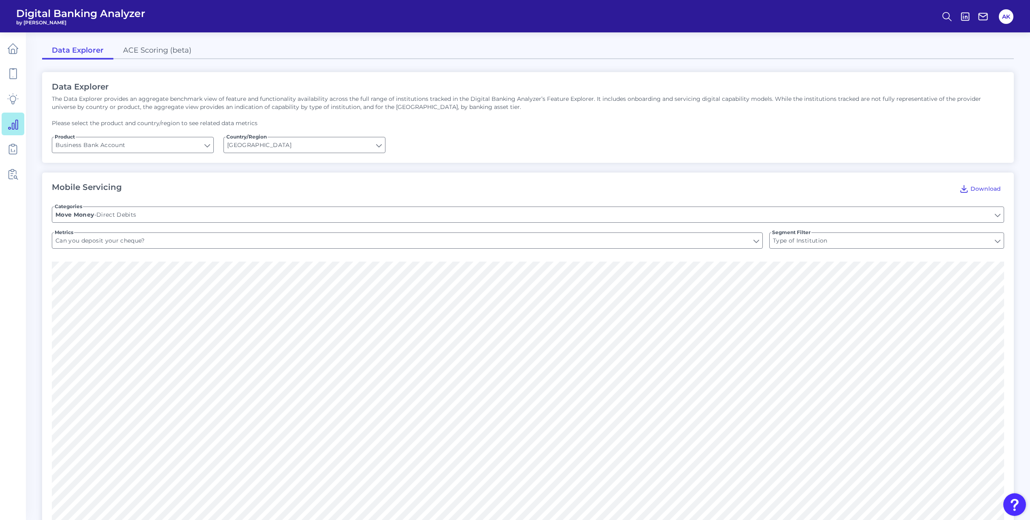
type input "DIRECT DEBITS: Can you view direct debits? ([GEOGRAPHIC_DATA] ONLY)"
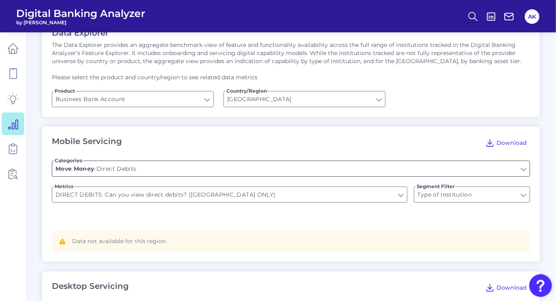
scroll to position [0, 0]
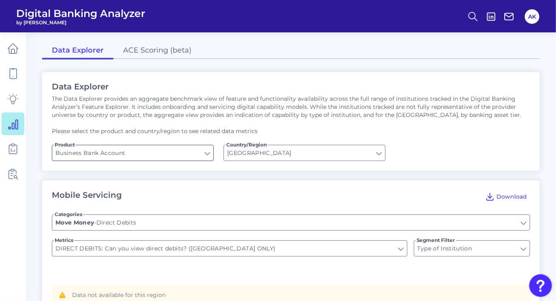
click at [210, 153] on input "Business Bank Account" at bounding box center [132, 152] width 161 height 15
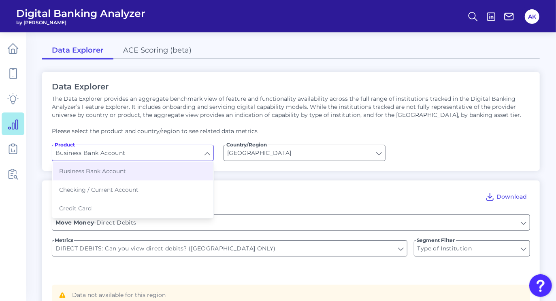
click at [210, 153] on input "Business Bank Account" at bounding box center [132, 152] width 161 height 15
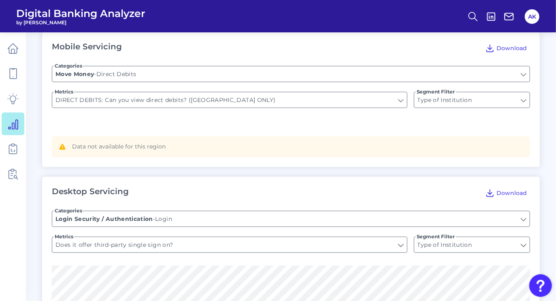
scroll to position [202, 0]
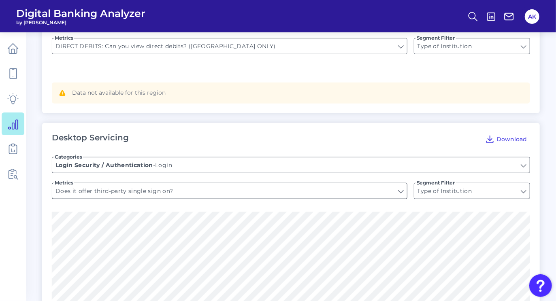
click at [220, 192] on input "Does it offer third-party single sign on?" at bounding box center [229, 190] width 355 height 15
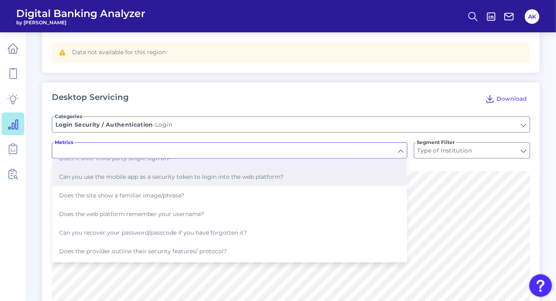
scroll to position [0, 0]
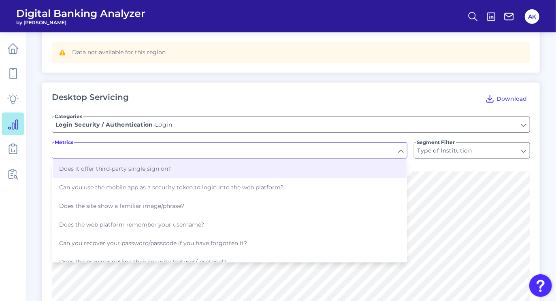
click at [270, 108] on form "Categories Login Login Security / Authentication - Login Metrics Does it offer …" at bounding box center [291, 139] width 478 height 65
type input "Does it offer third-party single sign on?"
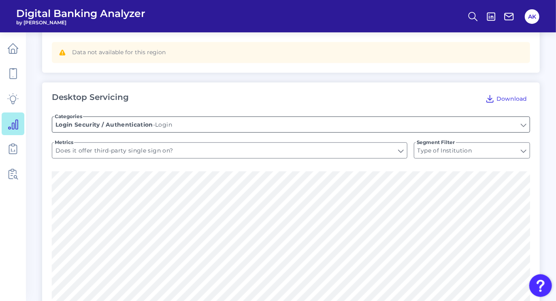
click at [266, 124] on input "Login" at bounding box center [290, 124] width 477 height 15
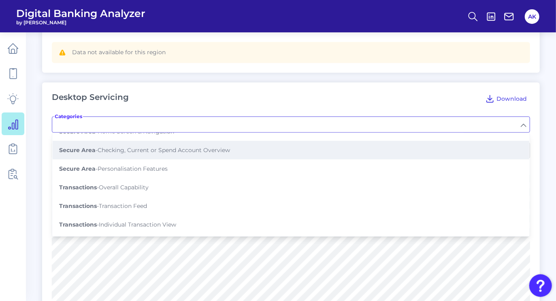
scroll to position [40, 0]
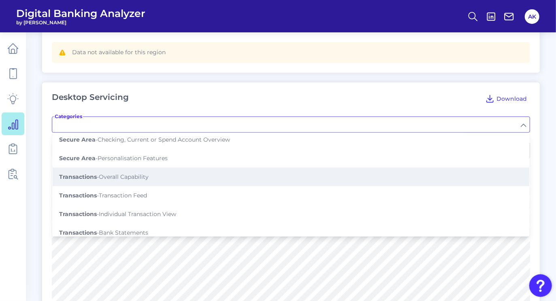
click at [236, 178] on button "Transactions - Overall Capability" at bounding box center [291, 177] width 477 height 19
type input "Overall Capability"
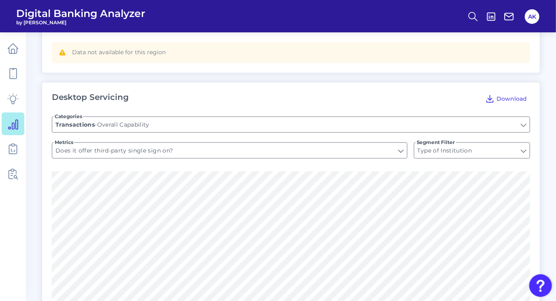
type input "Can you view transactions?"
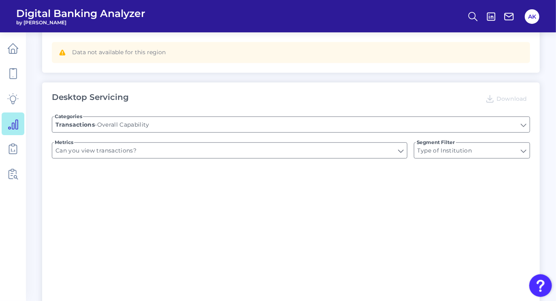
click at [242, 159] on form "Categories Overall Capability Transactions - Overall Capability Metrics Can you…" at bounding box center [291, 139] width 478 height 65
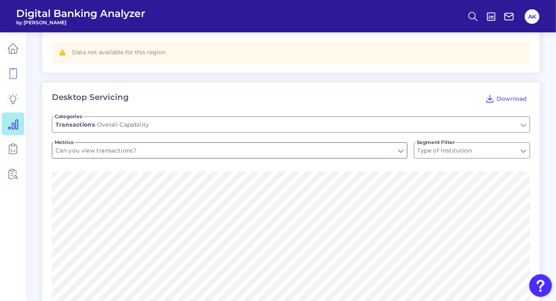
click at [244, 155] on input "Can you view transactions?" at bounding box center [229, 150] width 355 height 15
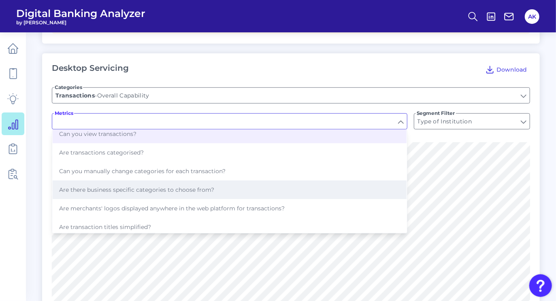
scroll to position [283, 0]
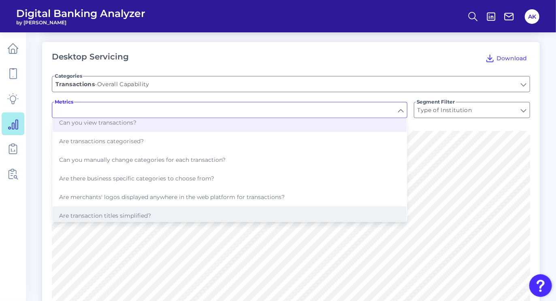
click at [235, 209] on button "Are transaction titles simplified?" at bounding box center [230, 215] width 354 height 19
type input "Are transaction titles simplified?"
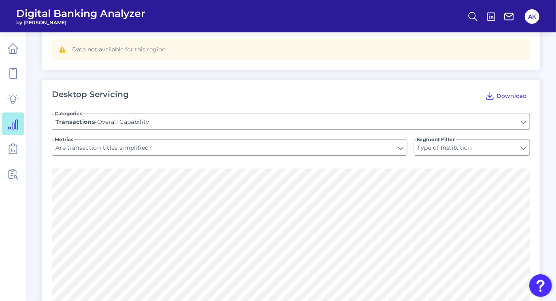
scroll to position [243, 0]
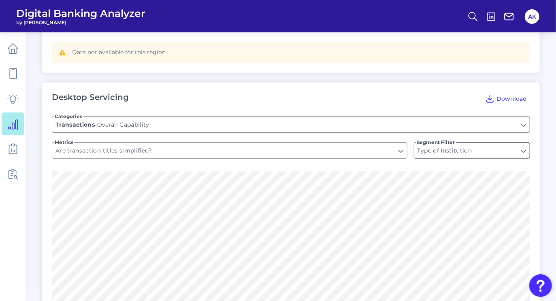
click at [426, 152] on input "Type of Institution" at bounding box center [471, 150] width 115 height 15
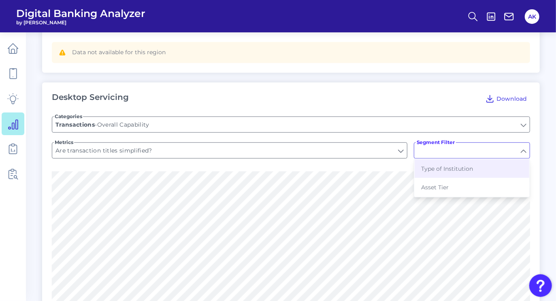
click at [398, 166] on form "Categories Overall Capability Transactions - Overall Capability Metrics Are tra…" at bounding box center [291, 139] width 478 height 65
type input "Type of Institution"
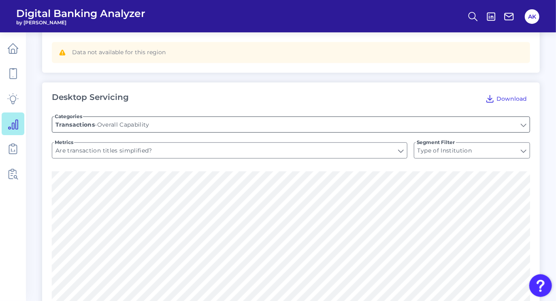
click at [402, 125] on input "Overall Capability" at bounding box center [290, 124] width 477 height 15
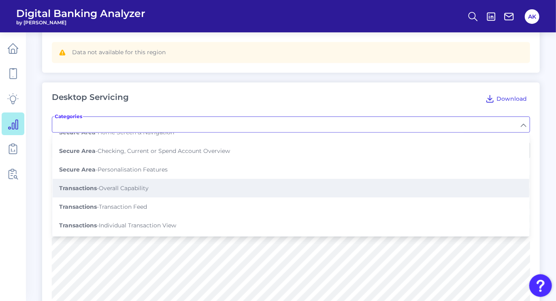
scroll to position [40, 0]
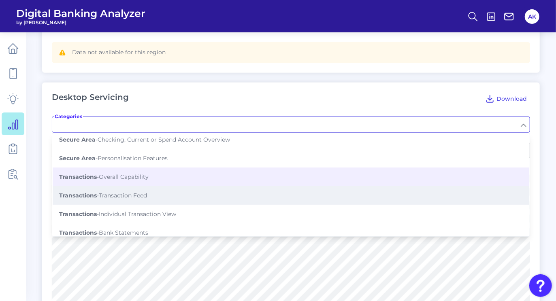
click at [300, 187] on button "Transactions - Transaction Feed" at bounding box center [291, 195] width 477 height 19
type input "Transaction Feed"
type input "Can you search transactions?"
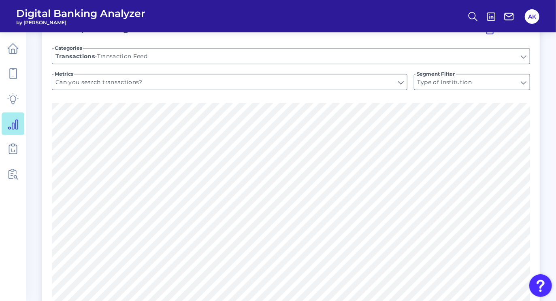
scroll to position [283, 0]
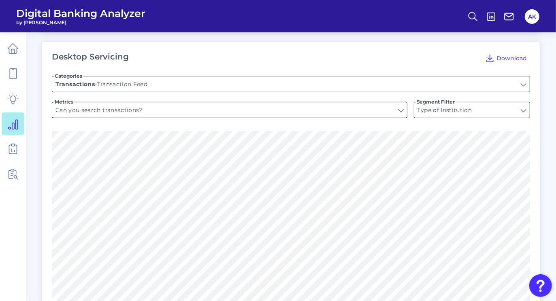
click at [299, 114] on input "Can you search transactions?" at bounding box center [229, 109] width 355 height 15
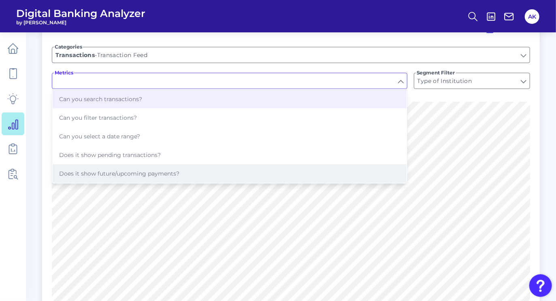
scroll to position [324, 0]
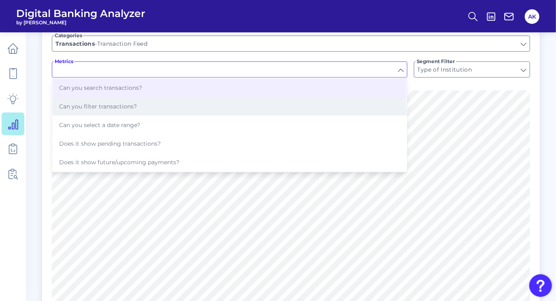
type input "Can you search transactions?"
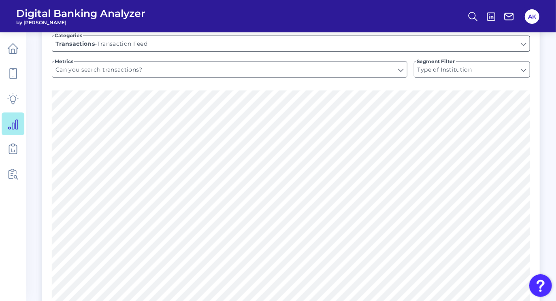
click at [282, 49] on input "Transaction Feed" at bounding box center [290, 43] width 477 height 15
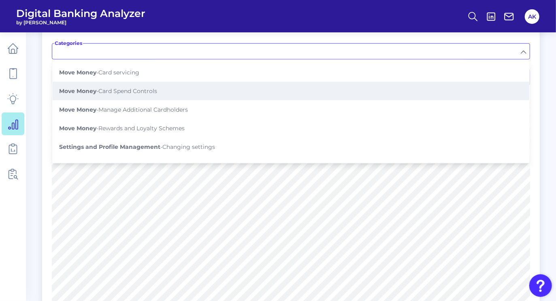
scroll to position [312, 0]
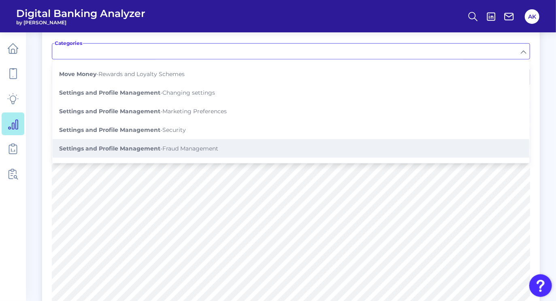
type input "Transaction Feed"
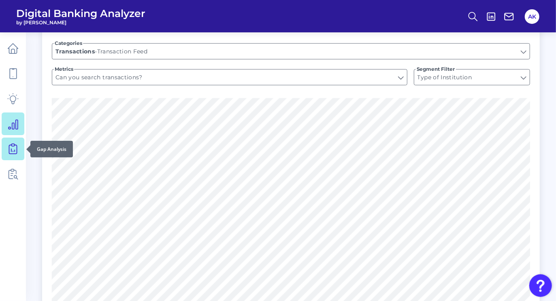
click at [13, 149] on icon at bounding box center [12, 148] width 11 height 11
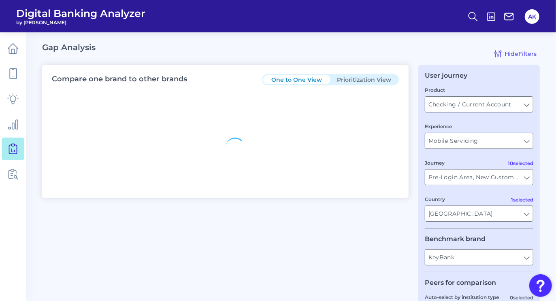
type input "All Select individual brands"
type input "All Countries"
type input "All Journeys"
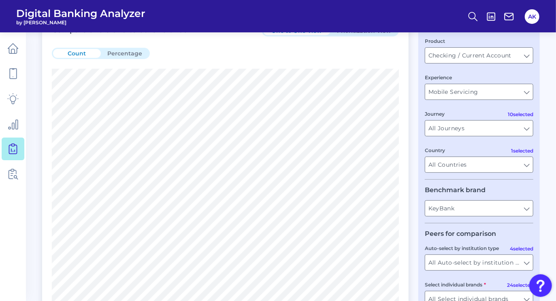
scroll to position [81, 0]
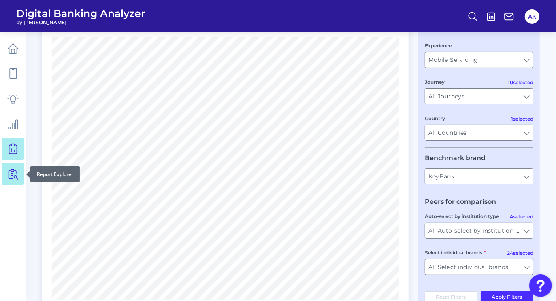
click at [14, 170] on icon at bounding box center [12, 173] width 11 height 11
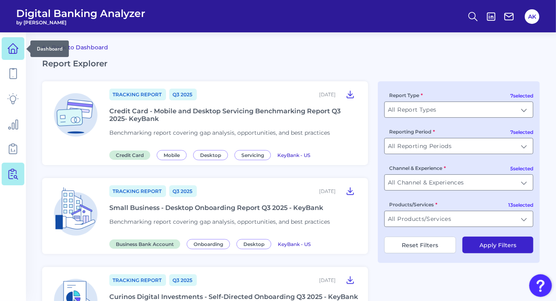
click at [12, 52] on icon at bounding box center [12, 48] width 11 height 11
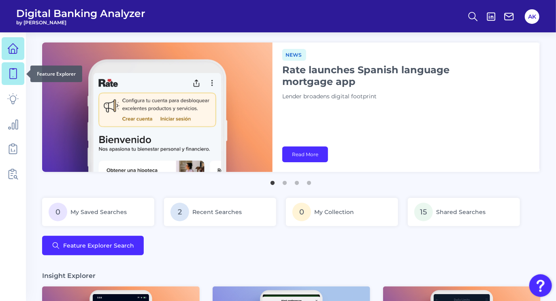
click at [11, 72] on icon at bounding box center [12, 73] width 11 height 11
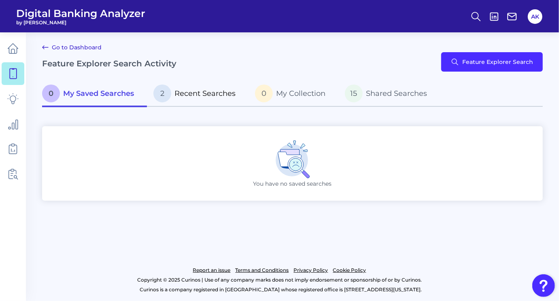
click at [187, 95] on span "Recent Searches" at bounding box center [205, 93] width 61 height 9
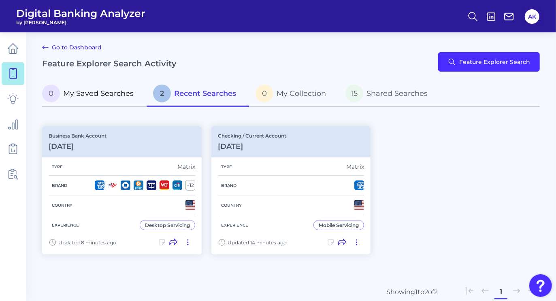
click at [77, 92] on span "My Saved Searches" at bounding box center [98, 93] width 70 height 9
